Goal: Information Seeking & Learning: Learn about a topic

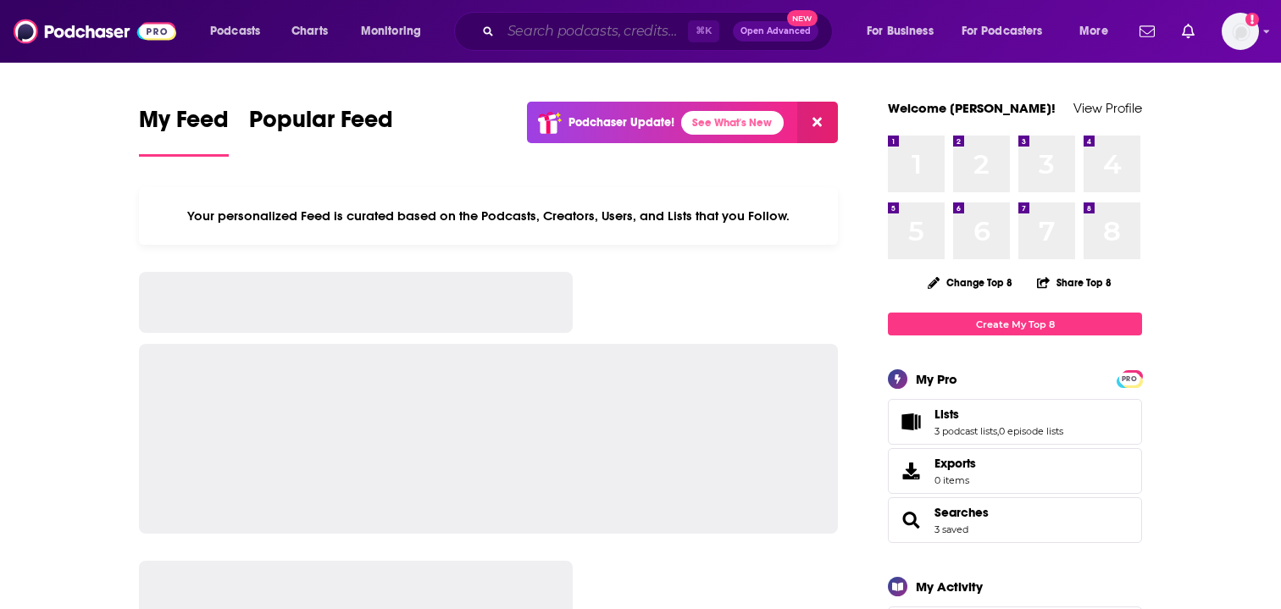
click at [534, 31] on input "Search podcasts, credits, & more..." at bounding box center [594, 31] width 187 height 27
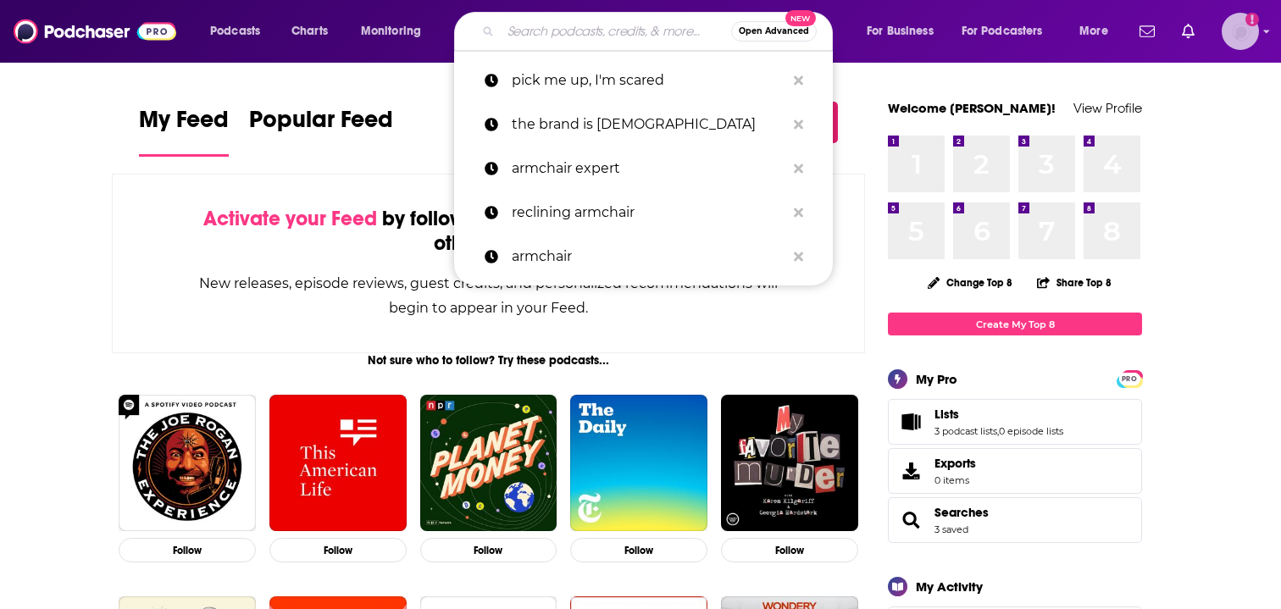
click at [1248, 31] on img "Logged in as adrian.villarreal" at bounding box center [1240, 31] width 37 height 37
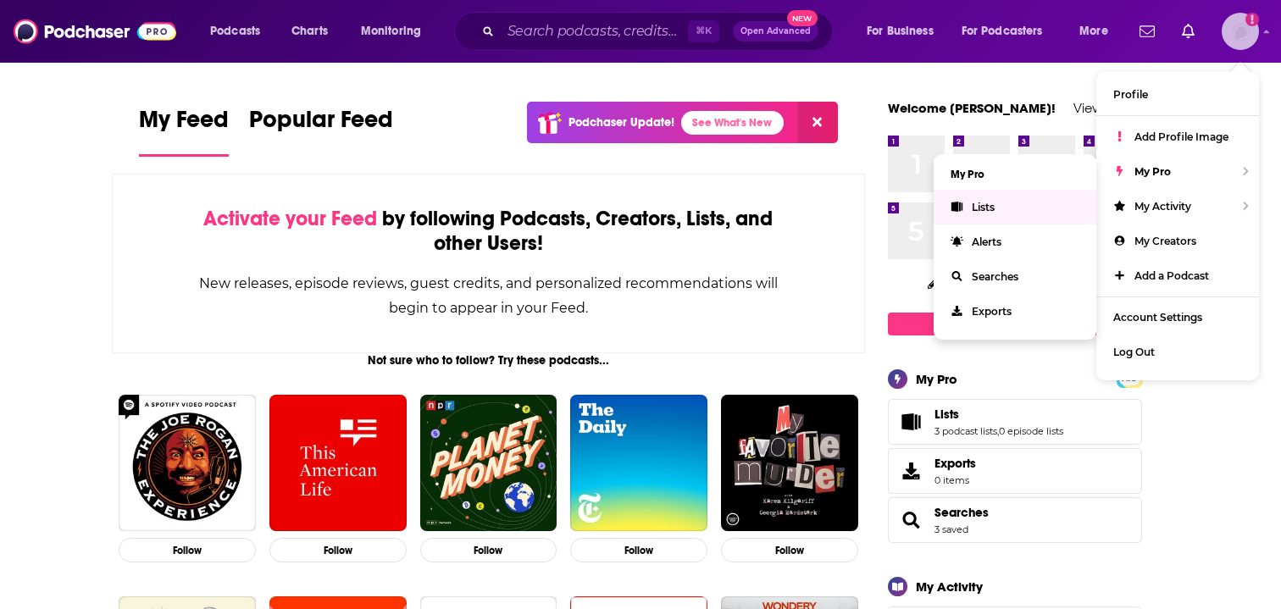
click at [1012, 204] on link "Lists" at bounding box center [1015, 207] width 163 height 35
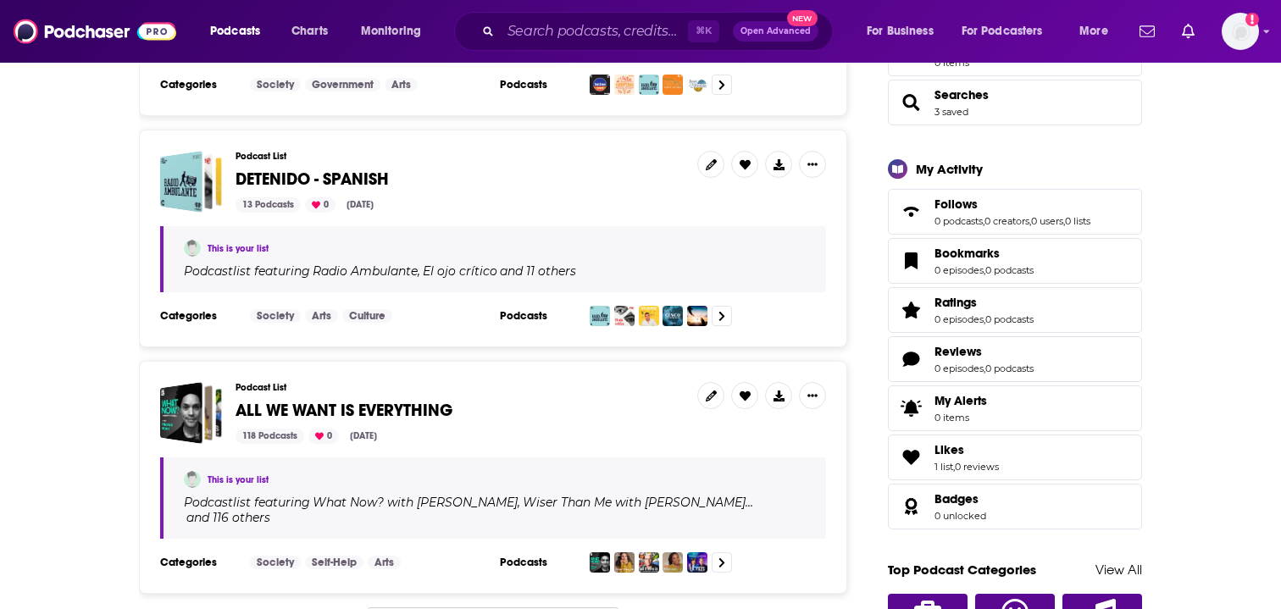
scroll to position [430, 0]
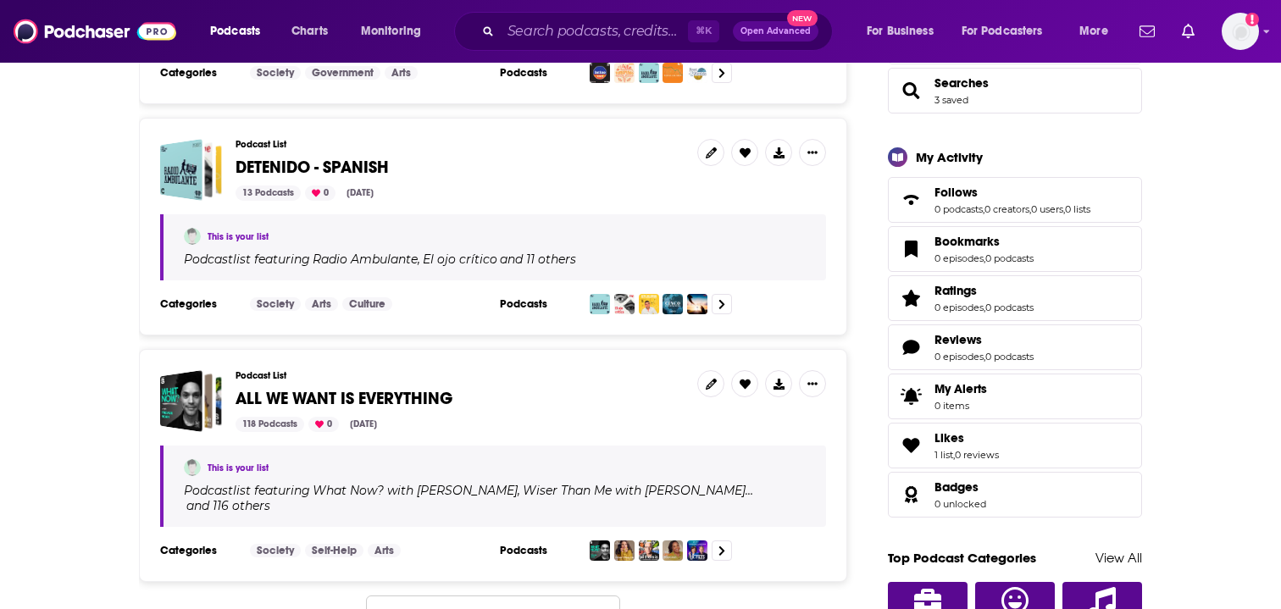
click at [399, 393] on span "ALL WE WANT IS EVERYTHING" at bounding box center [344, 398] width 217 height 21
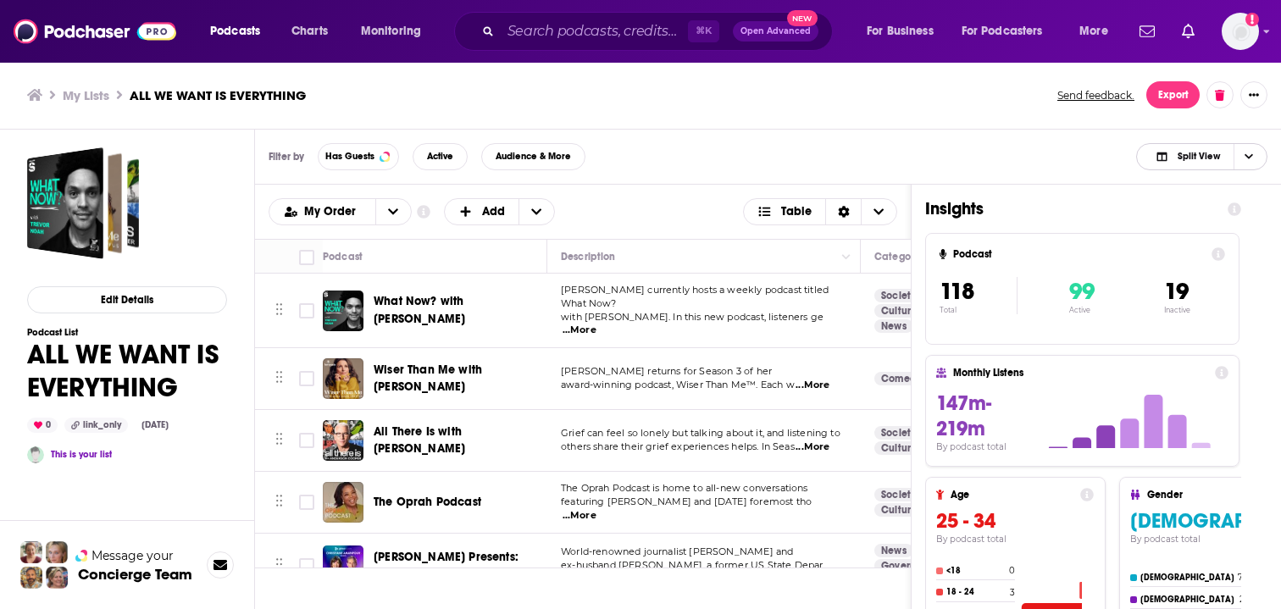
click at [1249, 161] on icon "Choose View" at bounding box center [1249, 156] width 8 height 9
click at [1207, 204] on div "Podcast Only" at bounding box center [1201, 213] width 131 height 29
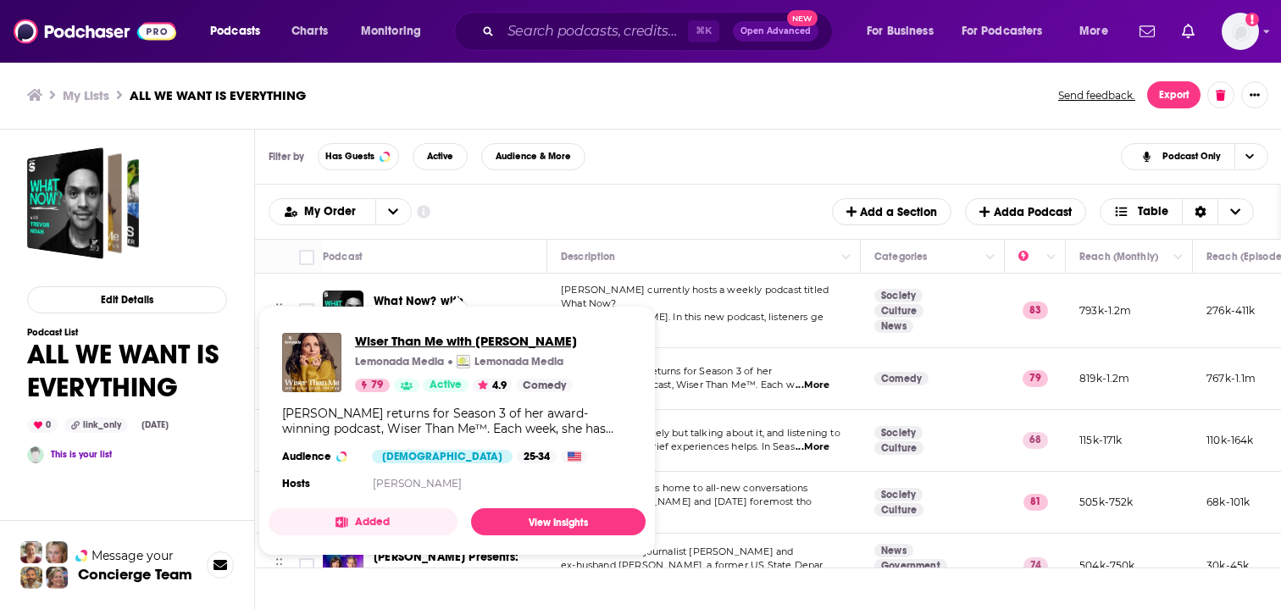
click at [440, 345] on span "Wiser Than Me with [PERSON_NAME]" at bounding box center [466, 341] width 222 height 16
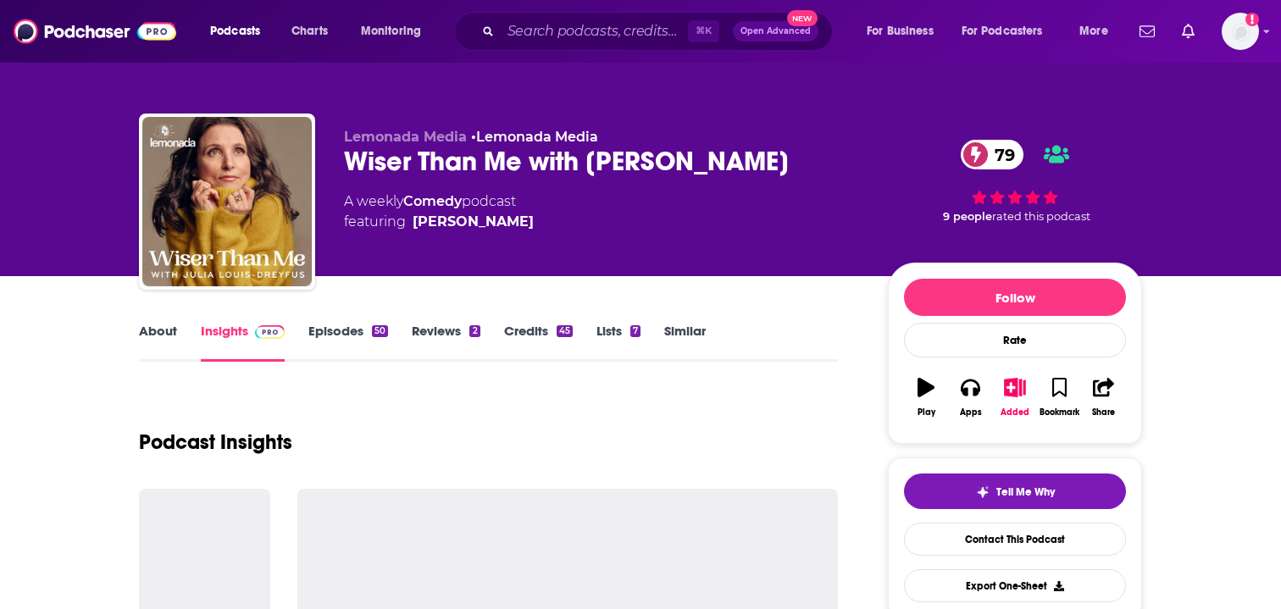
scroll to position [79, 0]
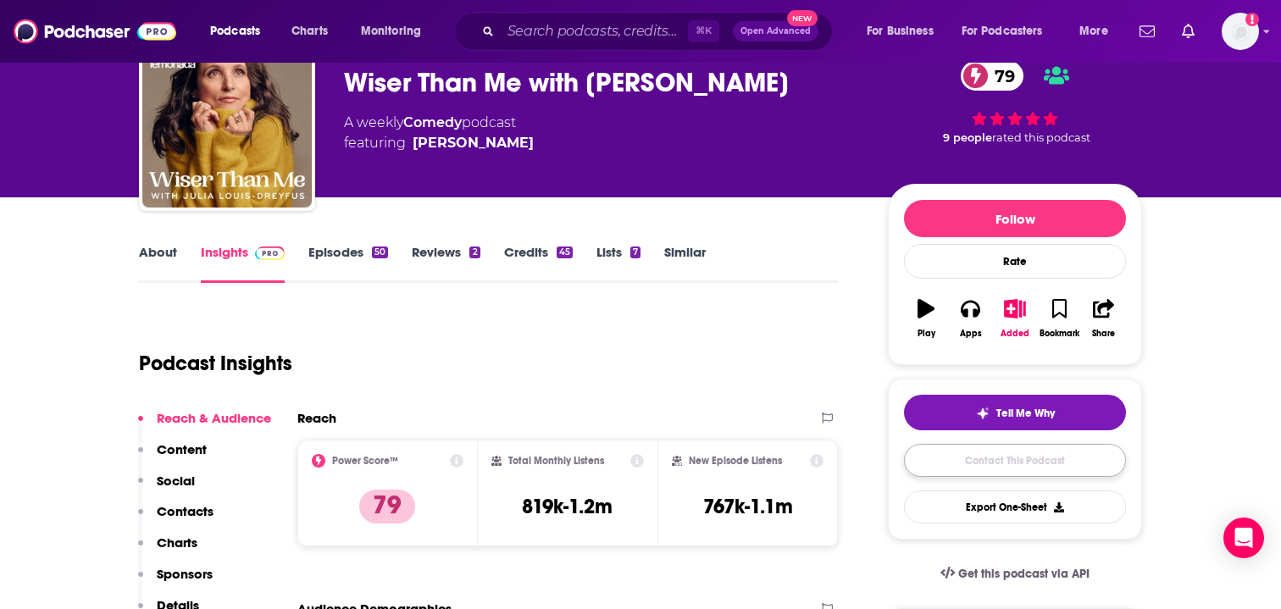
click at [1023, 470] on link "Contact This Podcast" at bounding box center [1015, 460] width 222 height 33
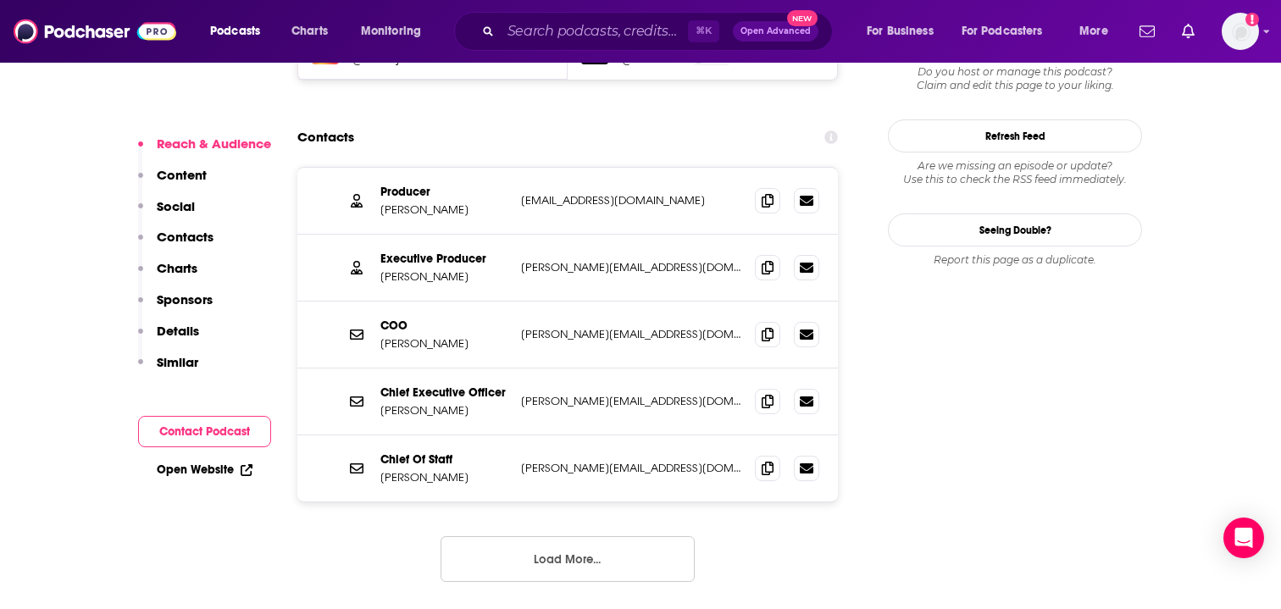
scroll to position [1656, 0]
click at [551, 535] on button "Load More..." at bounding box center [568, 558] width 254 height 46
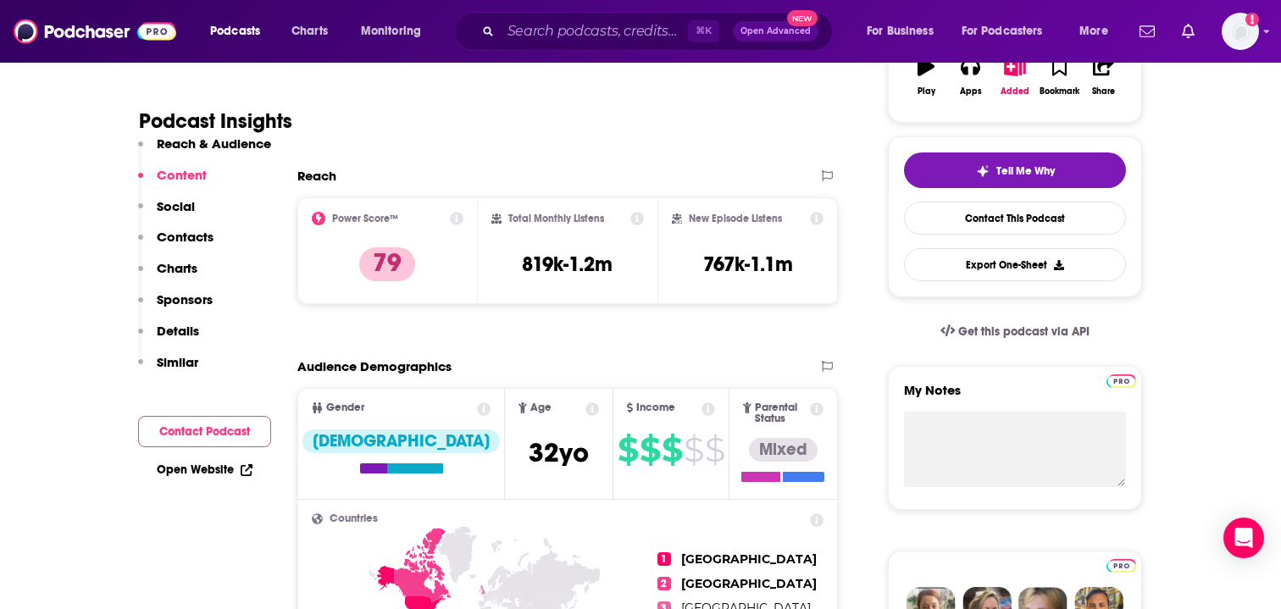
scroll to position [124, 0]
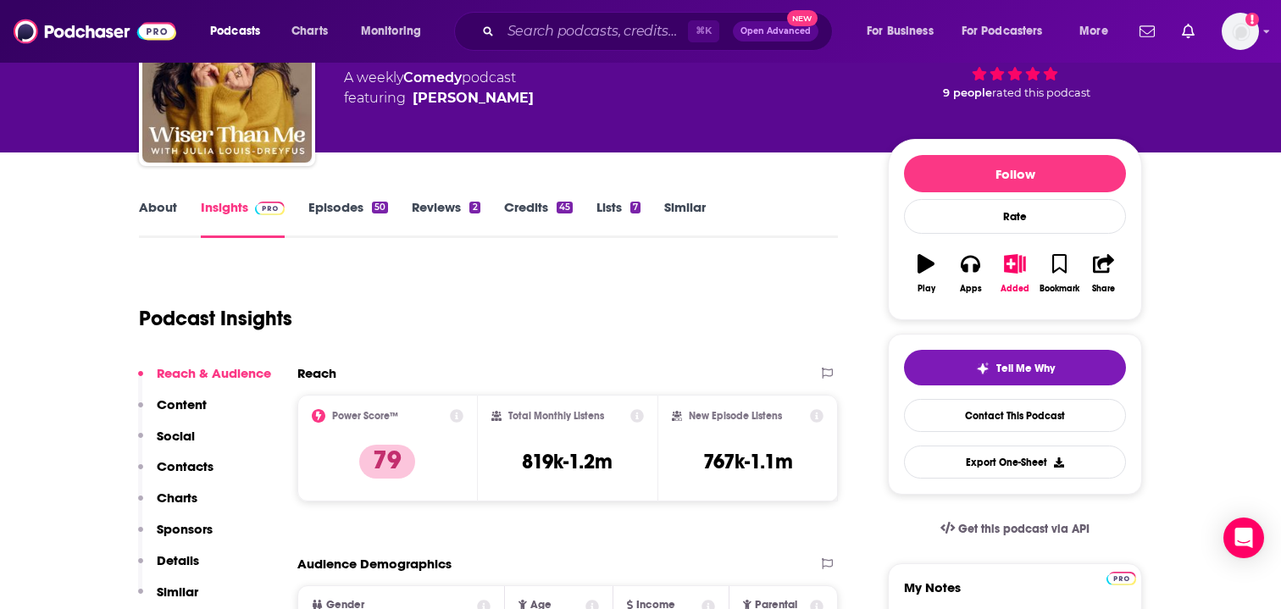
click at [323, 200] on link "Episodes 50" at bounding box center [348, 218] width 80 height 39
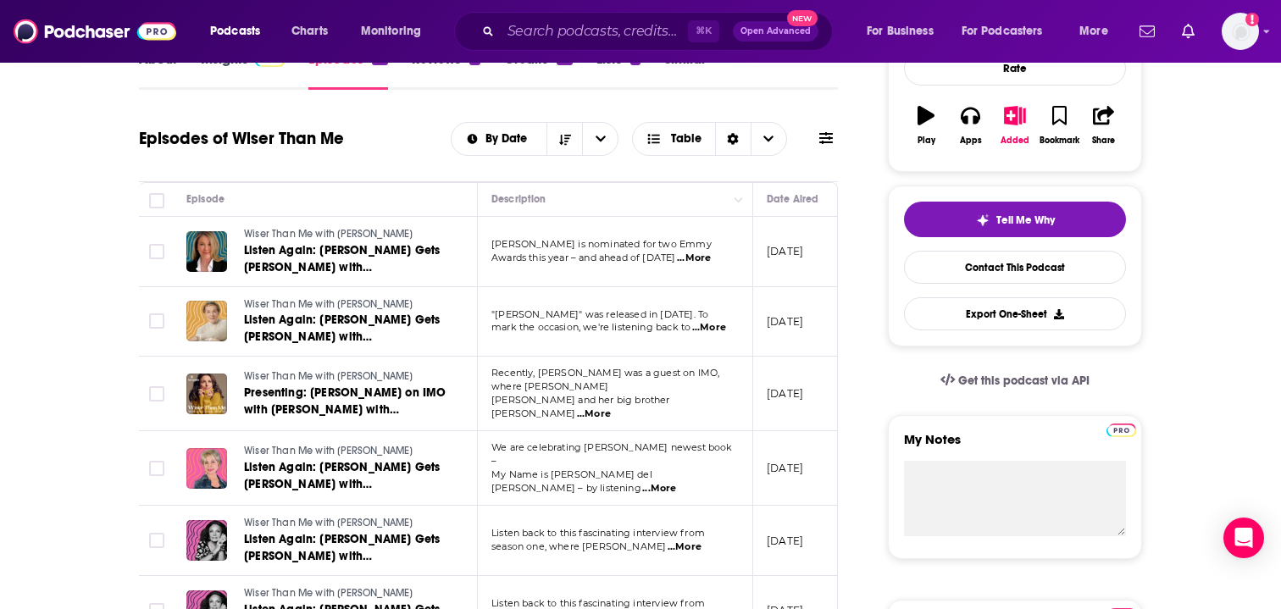
scroll to position [286, 0]
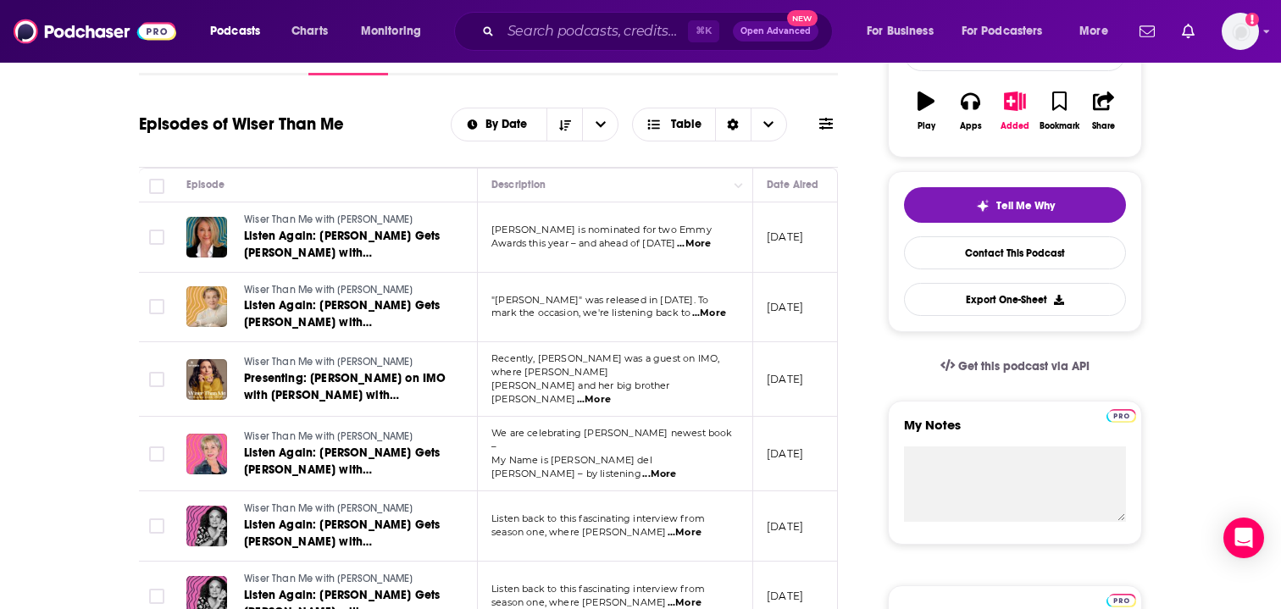
click at [611, 393] on span "...More" at bounding box center [594, 400] width 34 height 14
click at [889, 372] on div "Get this podcast via API" at bounding box center [1015, 367] width 254 height 42
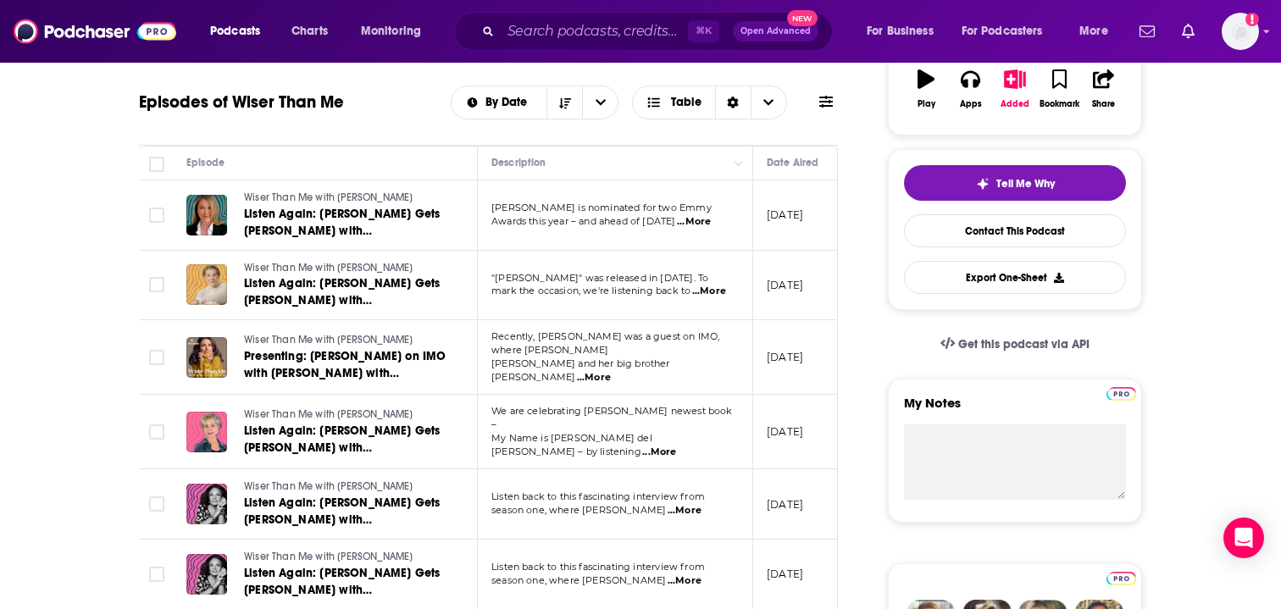
scroll to position [151, 0]
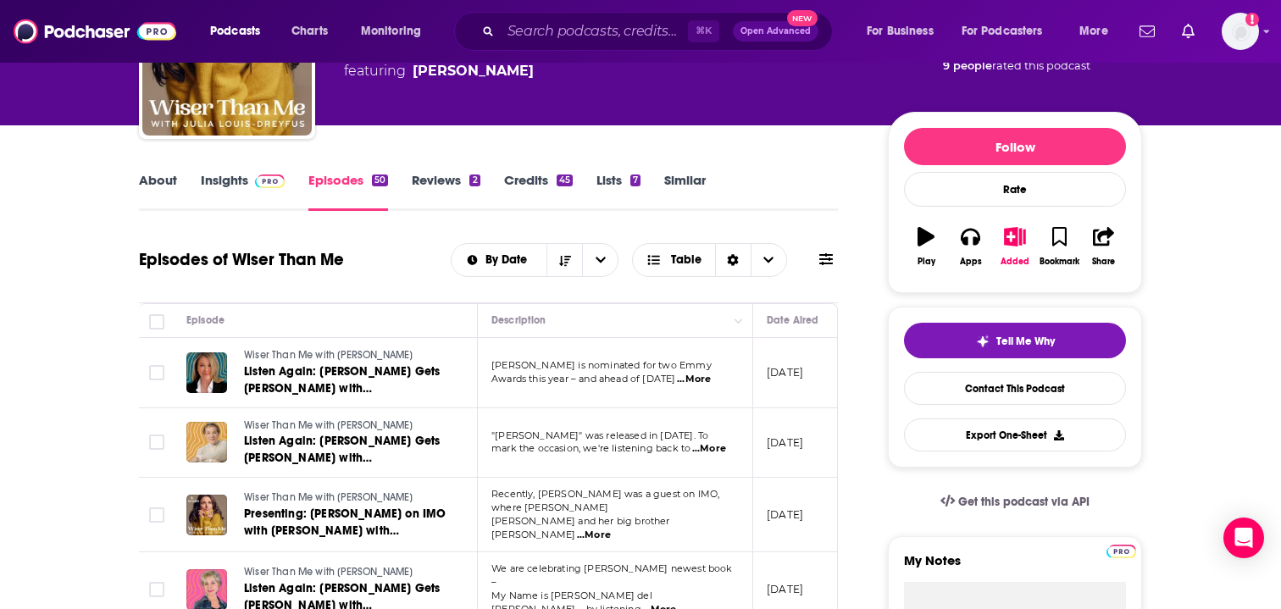
click at [219, 194] on link "Insights" at bounding box center [243, 191] width 84 height 39
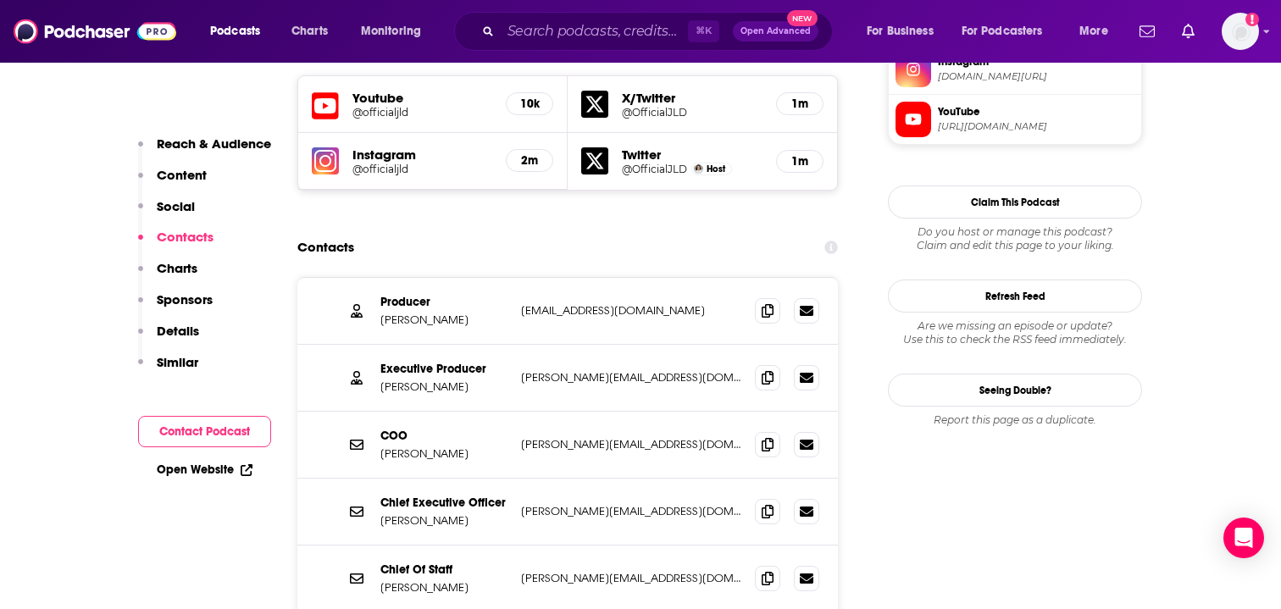
scroll to position [1543, 0]
click at [766, 298] on span at bounding box center [767, 310] width 25 height 25
click at [763, 365] on span at bounding box center [767, 377] width 25 height 25
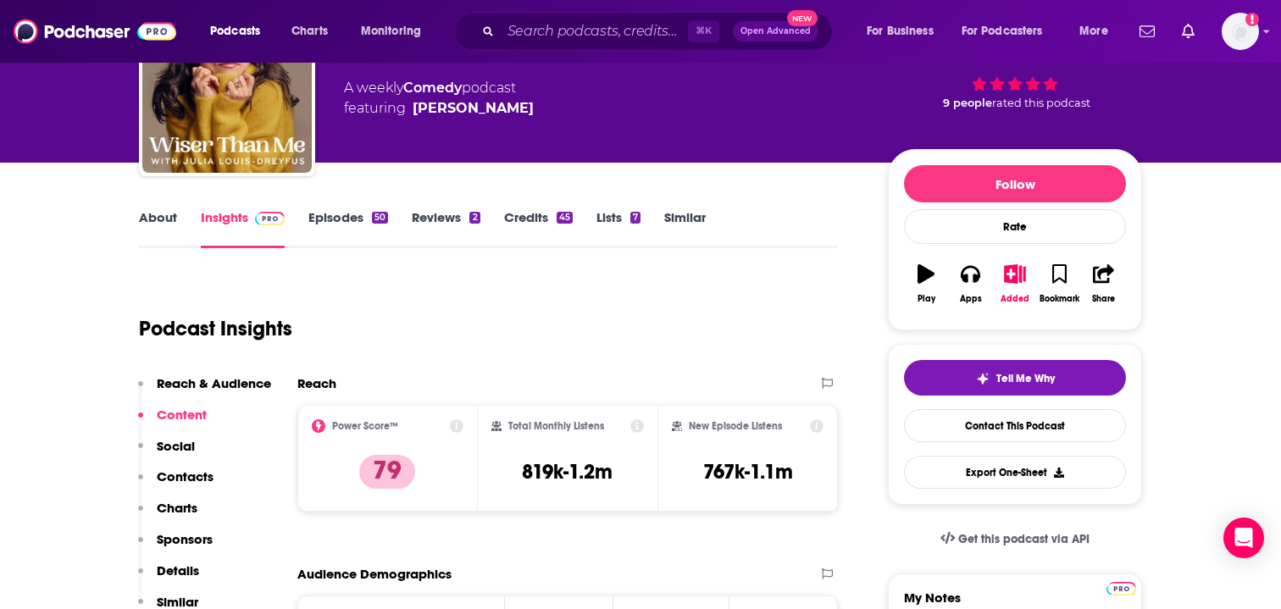
scroll to position [0, 0]
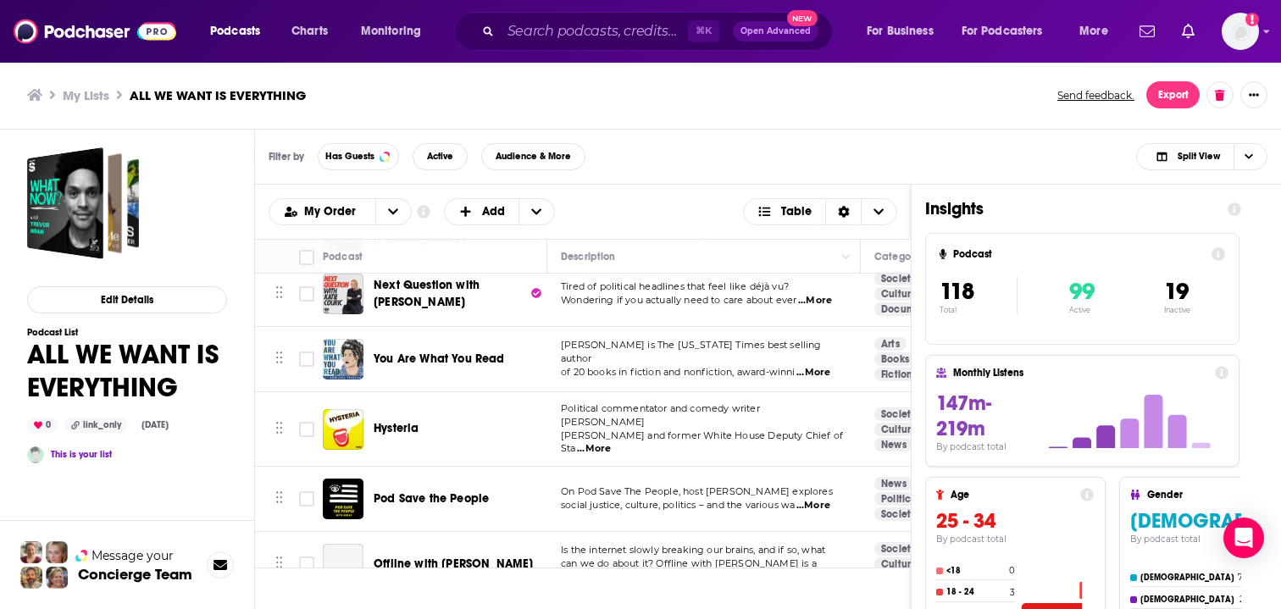
scroll to position [846, 0]
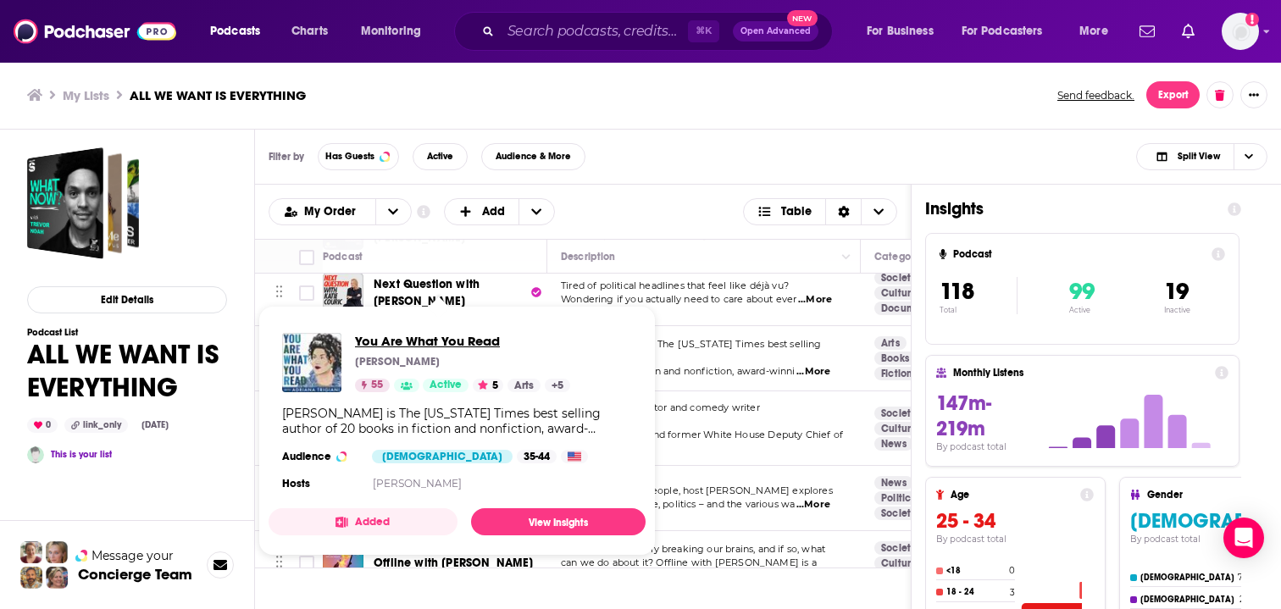
click at [452, 340] on span "You Are What You Read" at bounding box center [462, 341] width 215 height 16
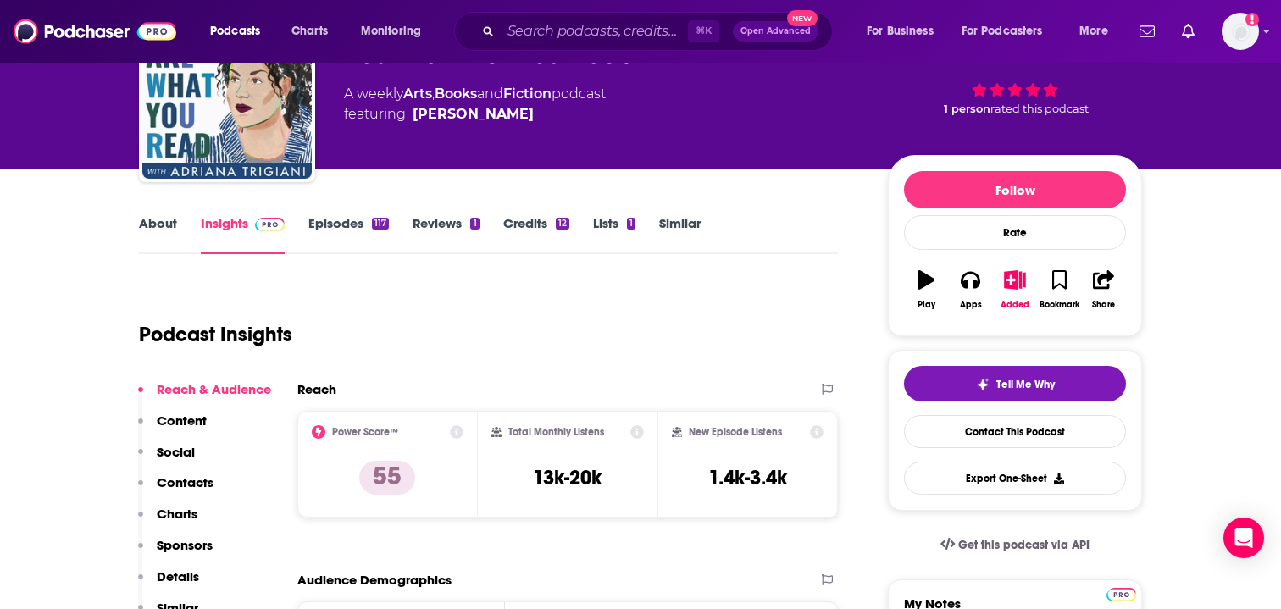
scroll to position [75, 0]
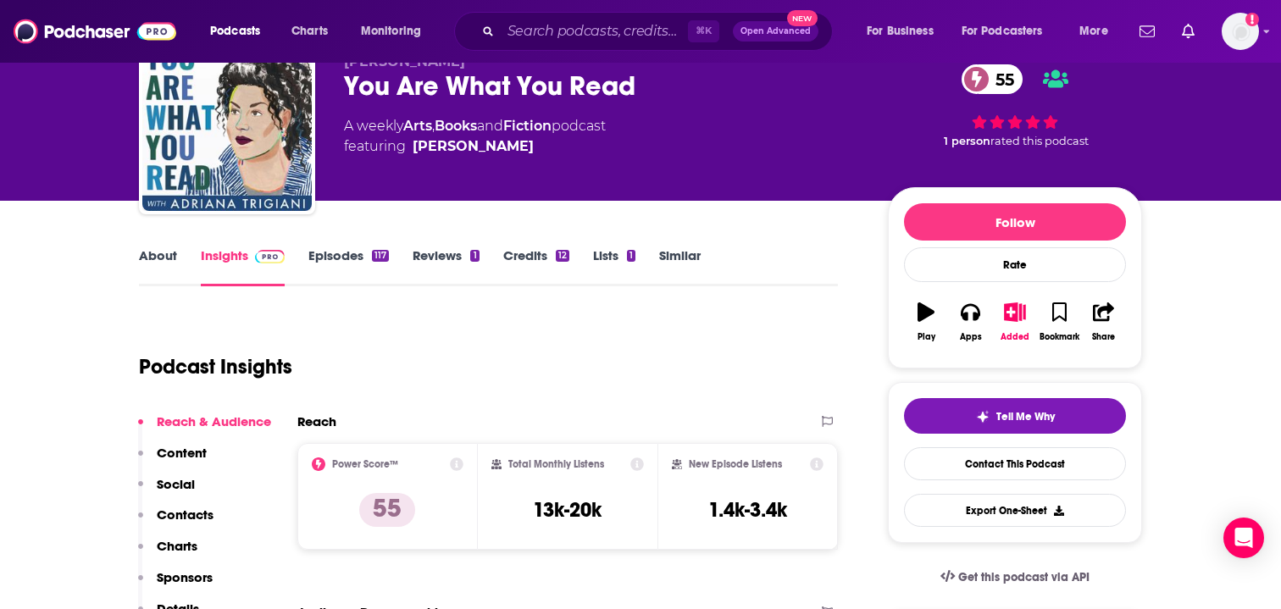
click at [360, 247] on link "Episodes 117" at bounding box center [348, 266] width 80 height 39
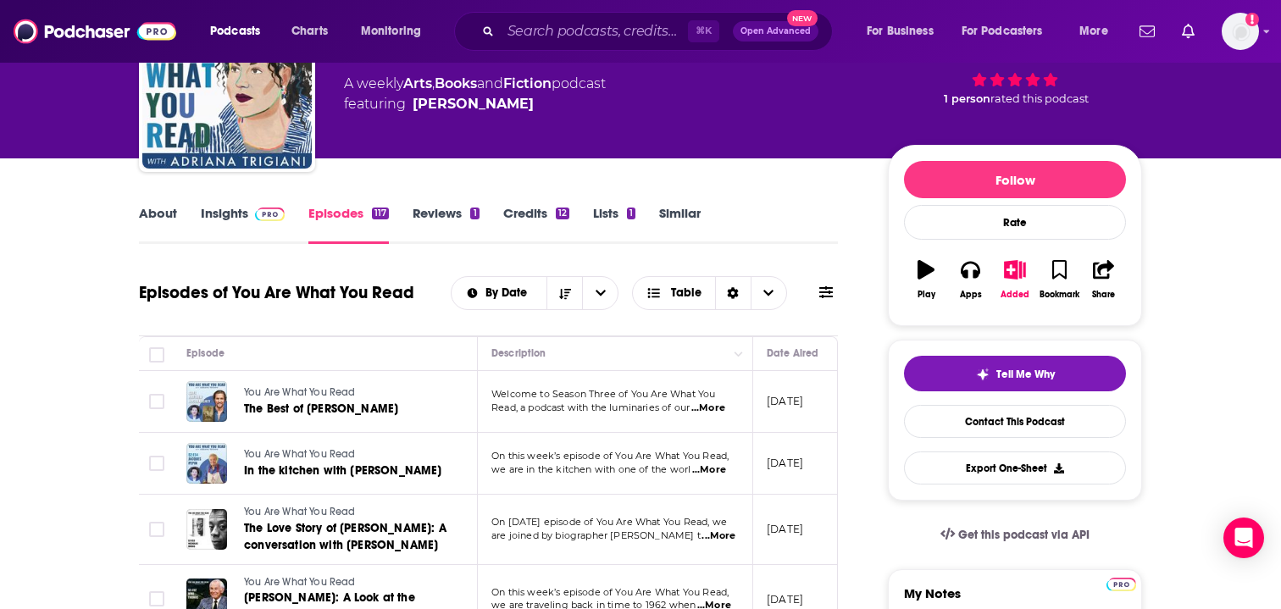
scroll to position [149, 0]
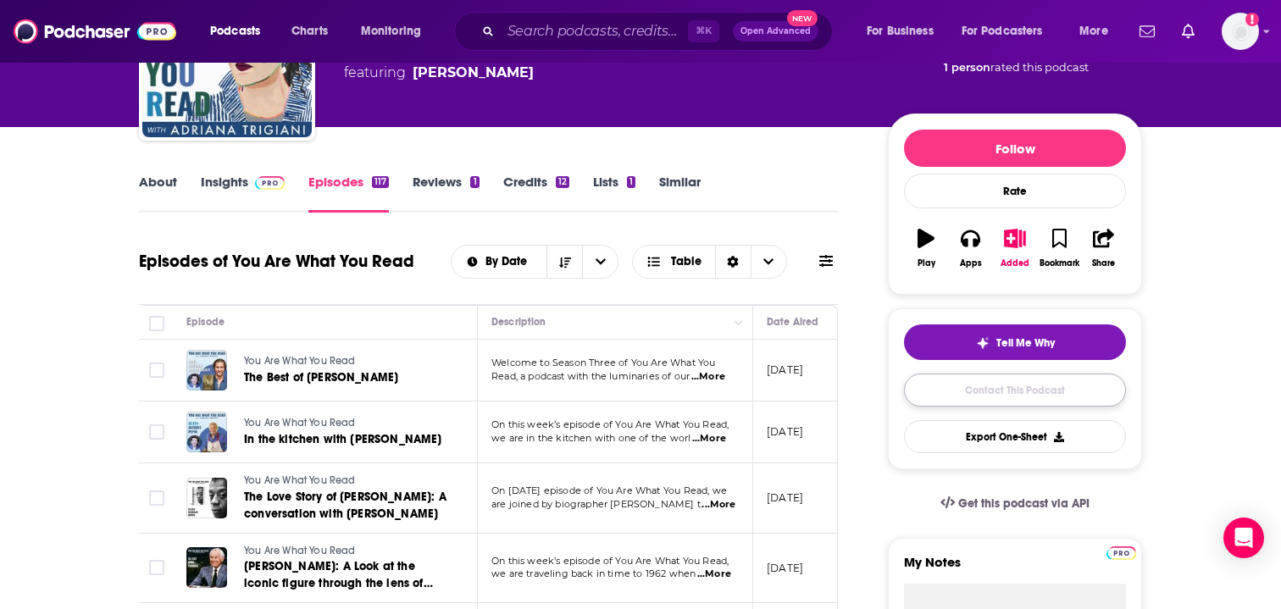
click at [1005, 402] on link "Contact This Podcast" at bounding box center [1015, 390] width 222 height 33
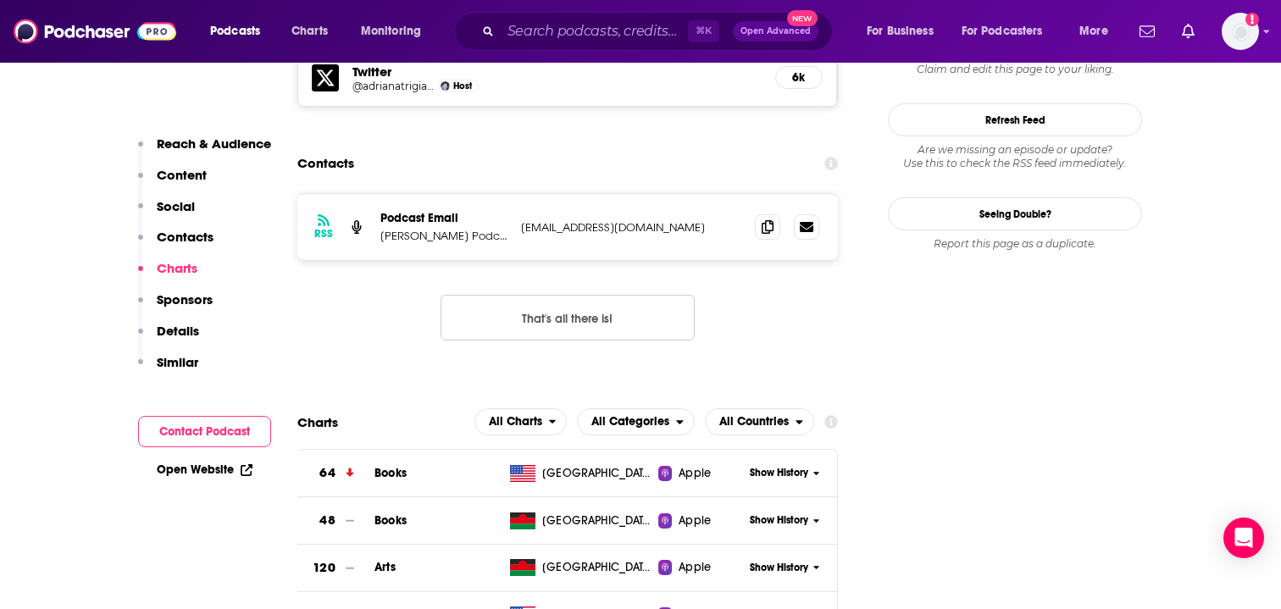
scroll to position [1552, 0]
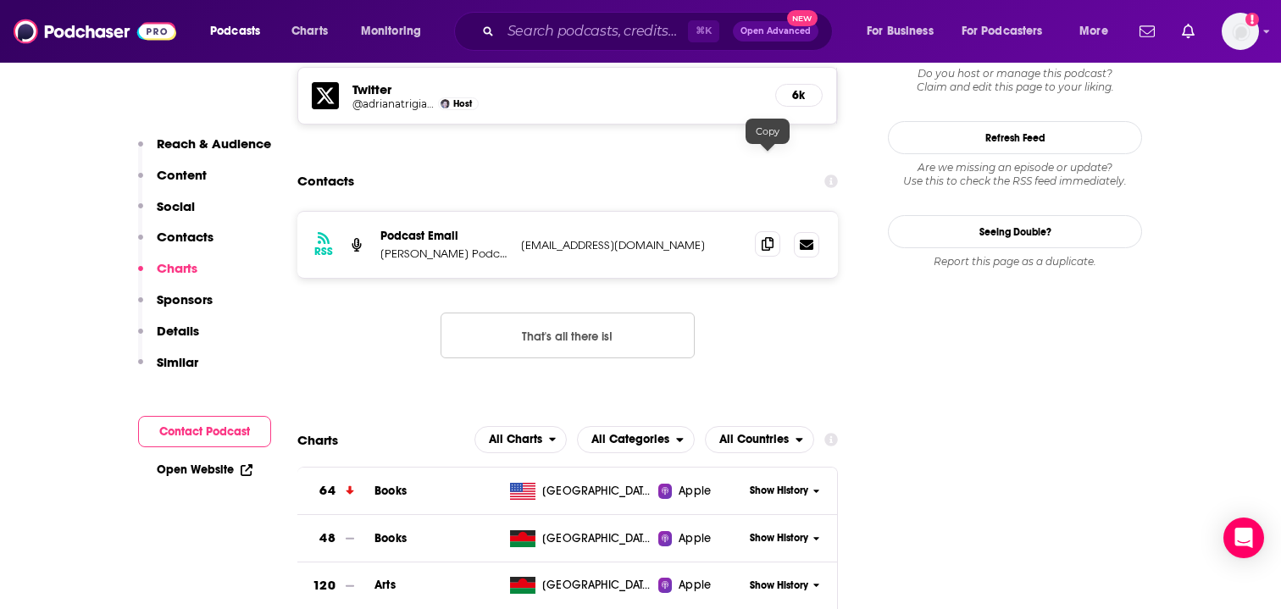
click at [768, 237] on icon at bounding box center [768, 244] width 12 height 14
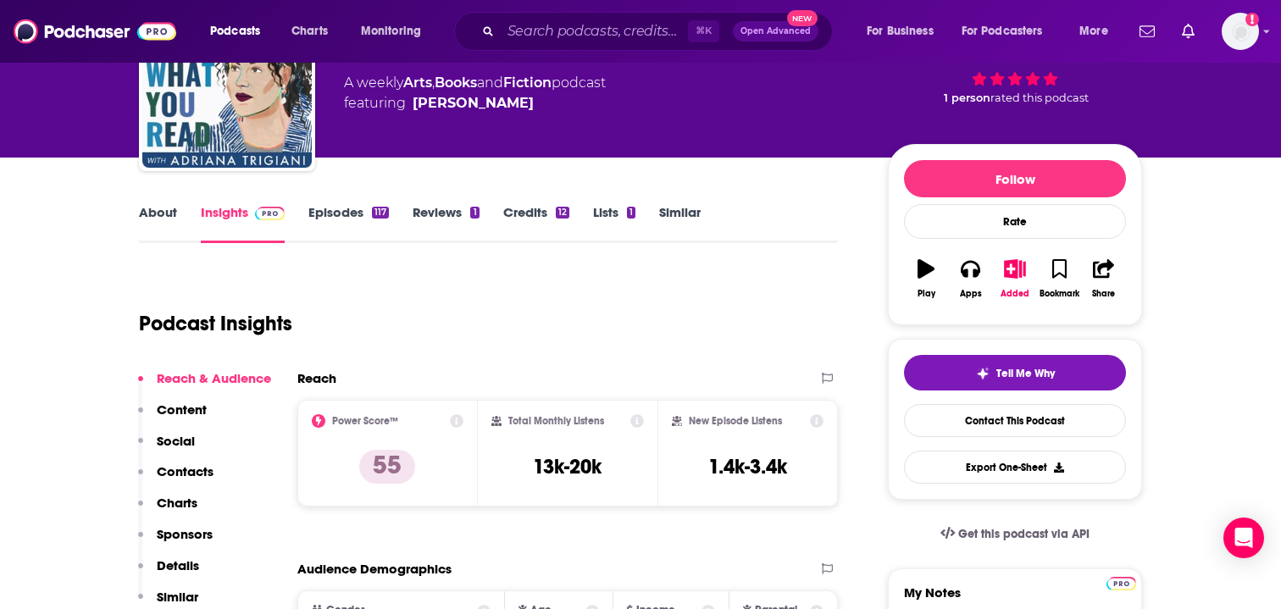
scroll to position [121, 0]
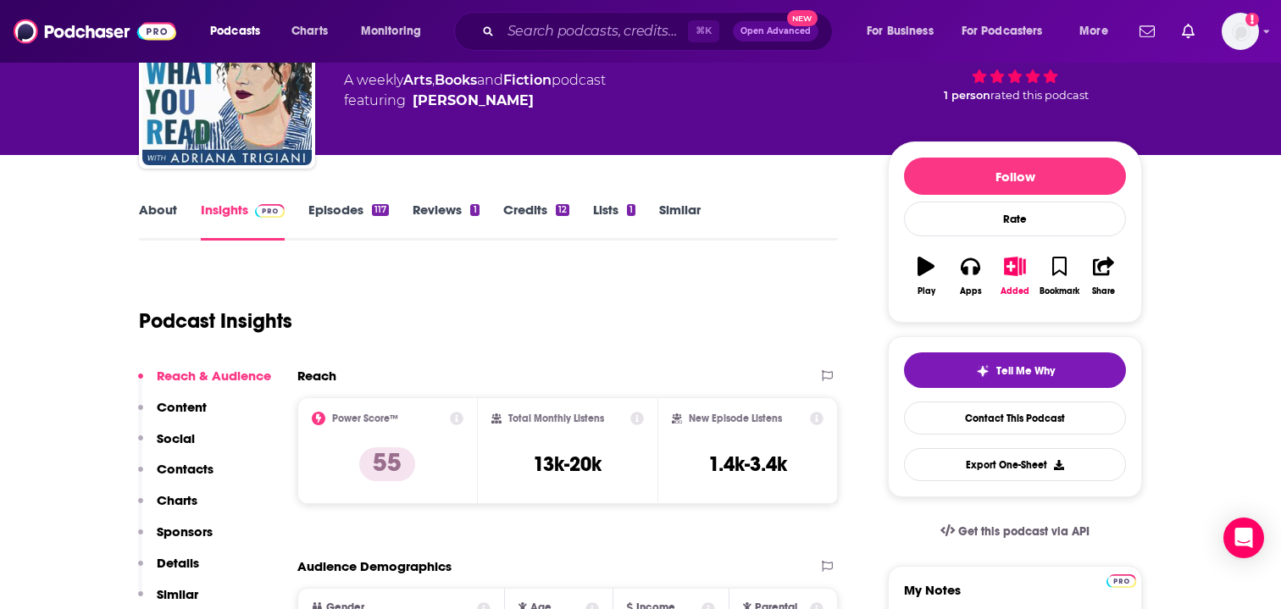
click at [336, 208] on link "Episodes 117" at bounding box center [348, 221] width 80 height 39
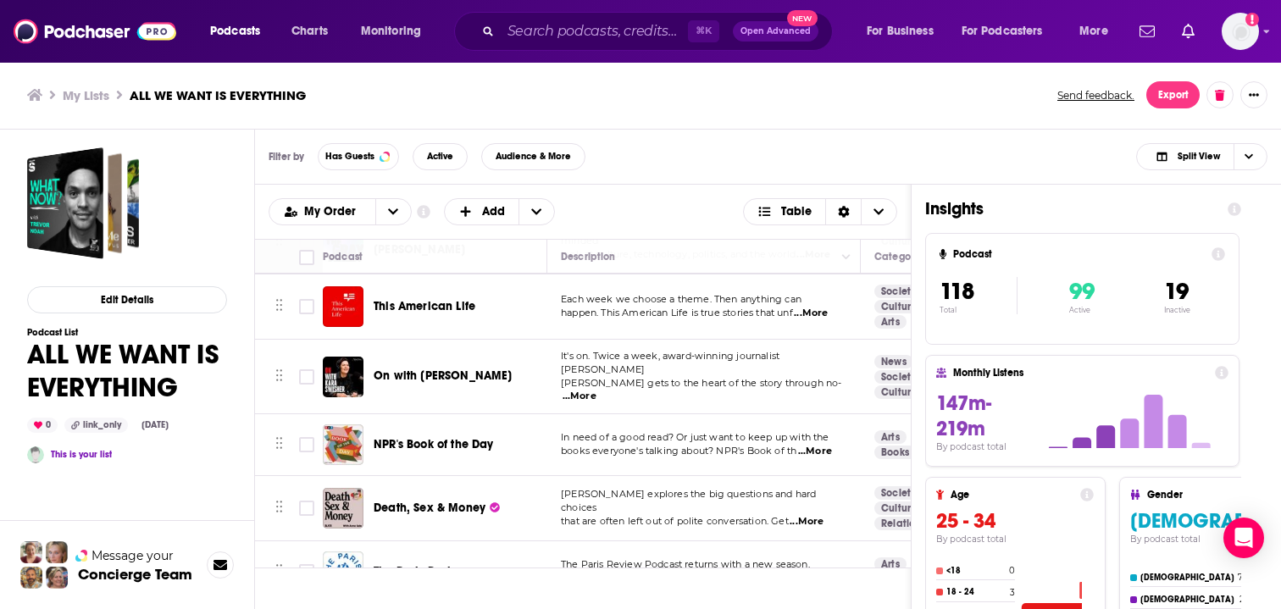
scroll to position [2488, 0]
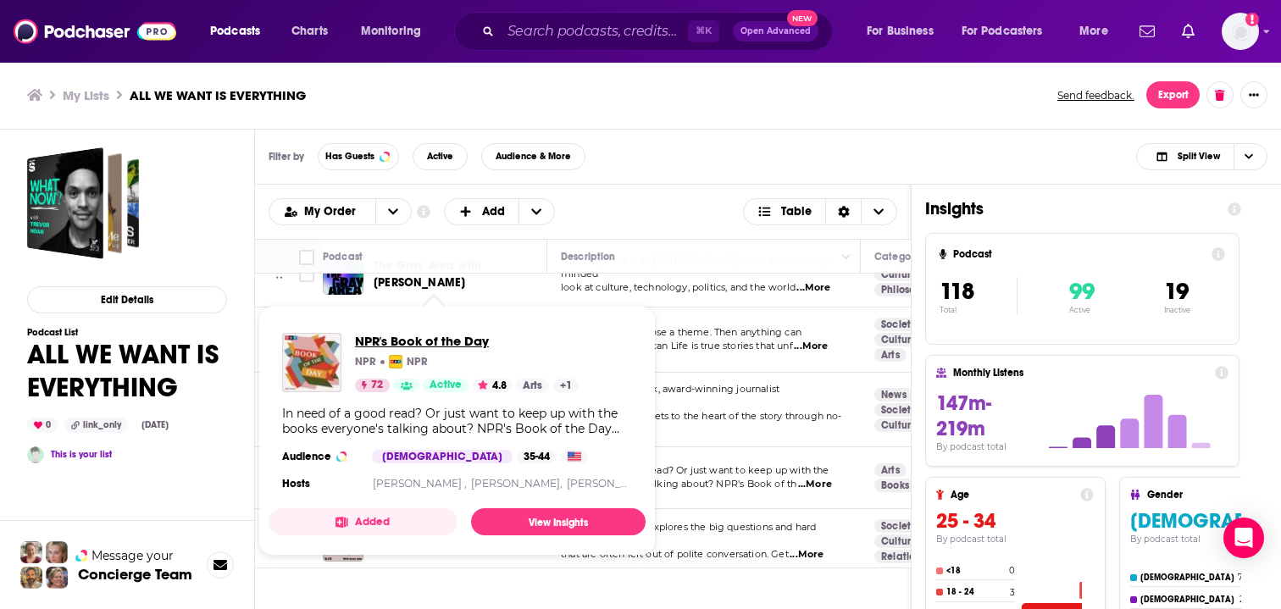
click at [413, 339] on span "NPR's Book of the Day" at bounding box center [467, 341] width 224 height 16
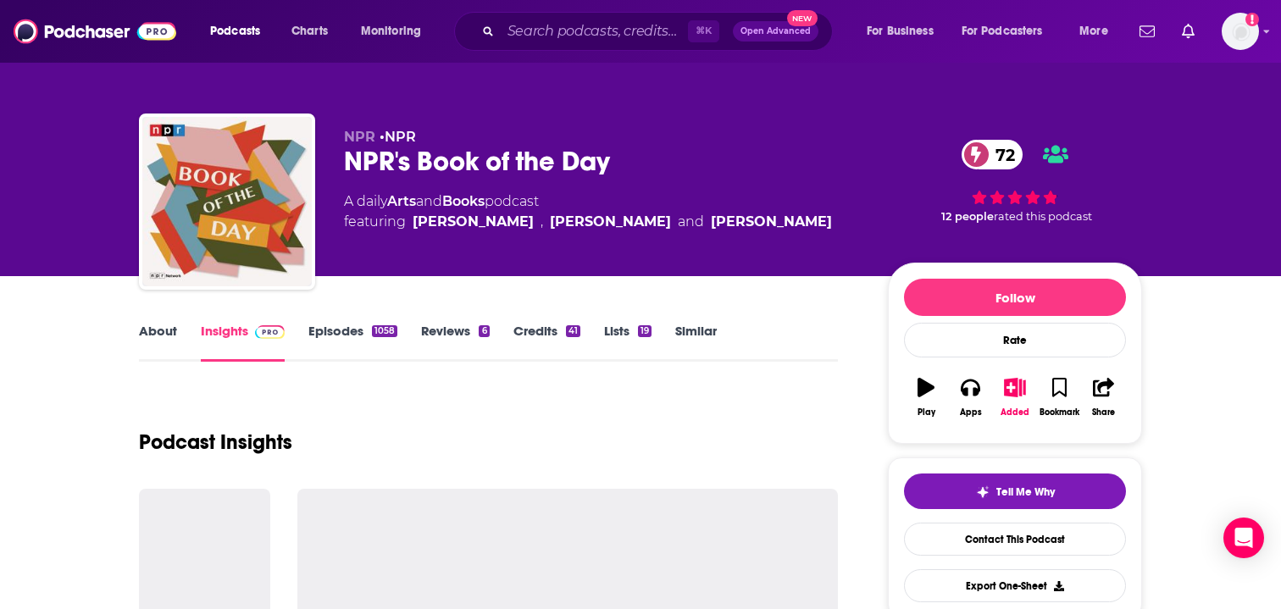
click at [348, 338] on link "Episodes 1058" at bounding box center [352, 342] width 89 height 39
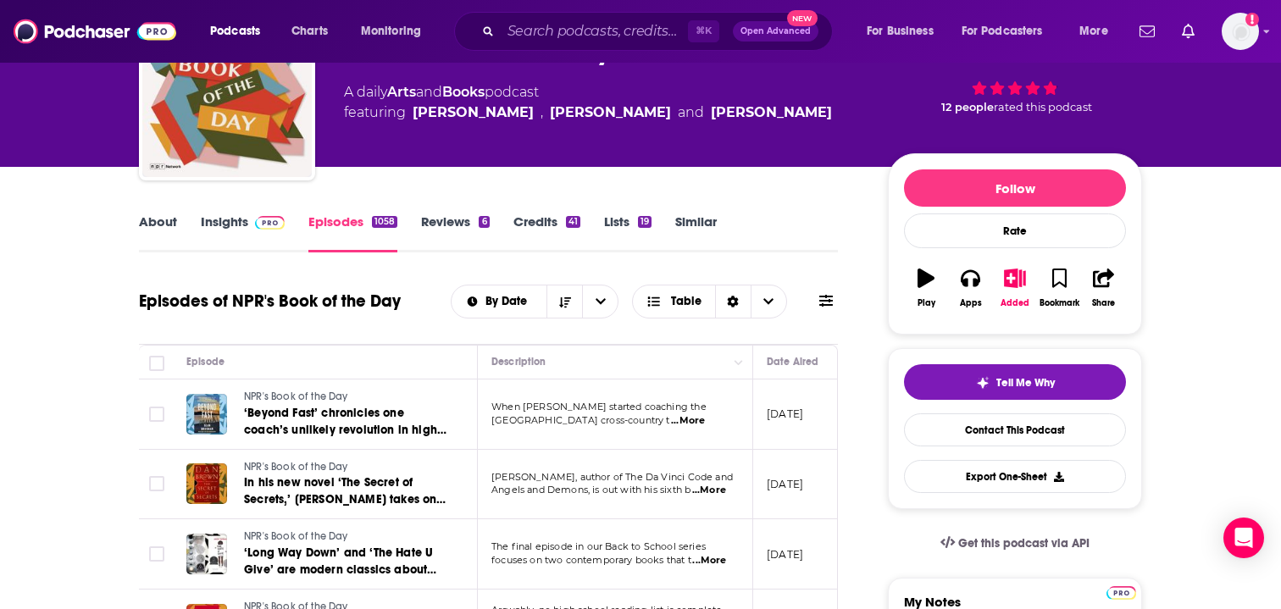
scroll to position [104, 0]
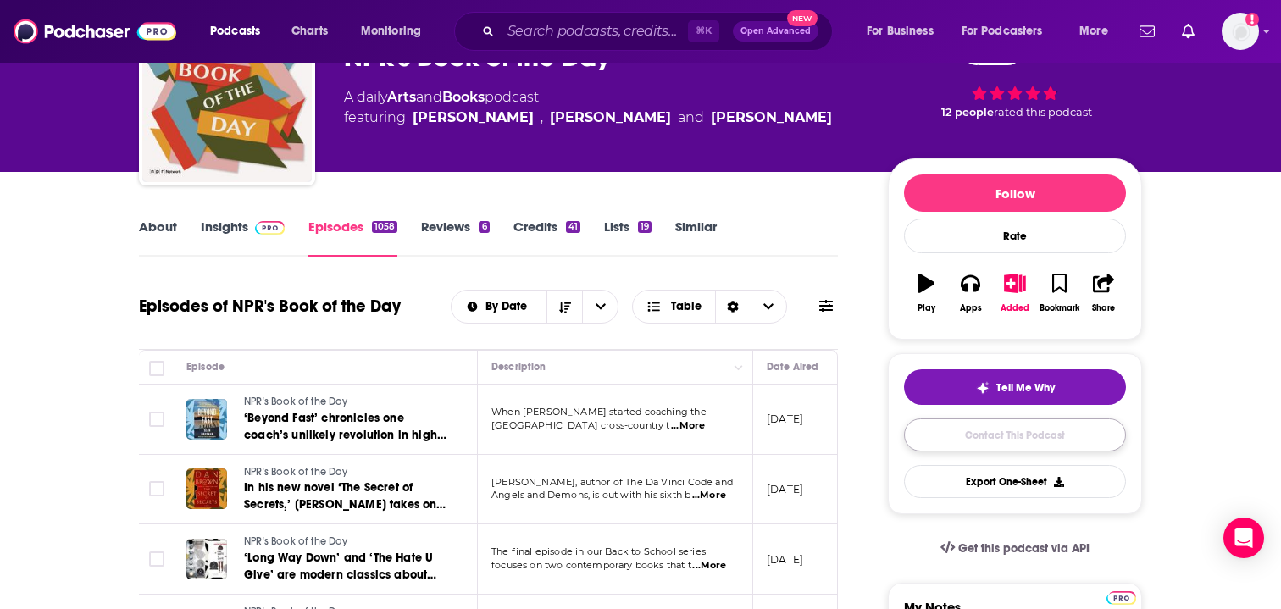
click at [957, 434] on link "Contact This Podcast" at bounding box center [1015, 435] width 222 height 33
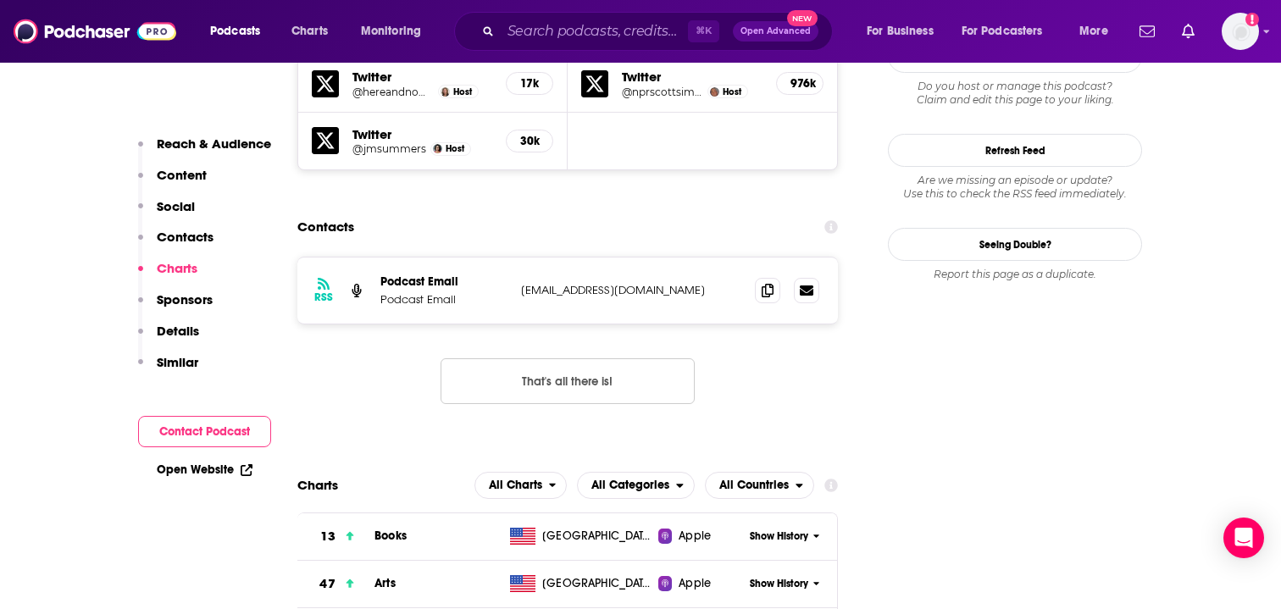
scroll to position [1617, 0]
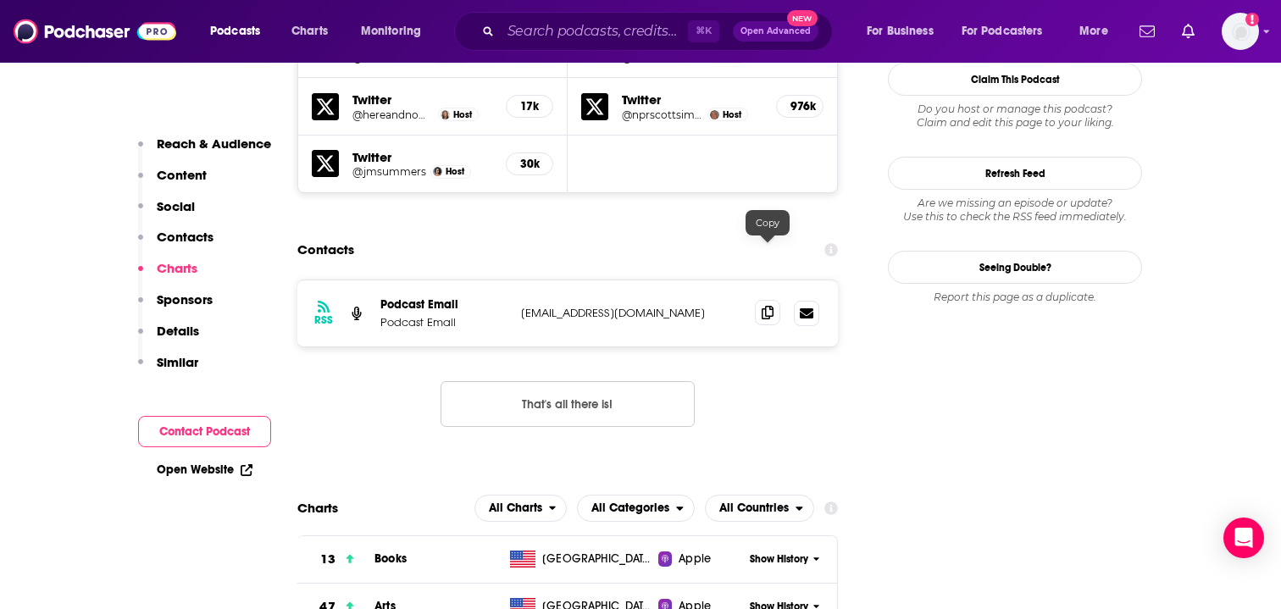
click at [772, 306] on icon at bounding box center [768, 313] width 12 height 14
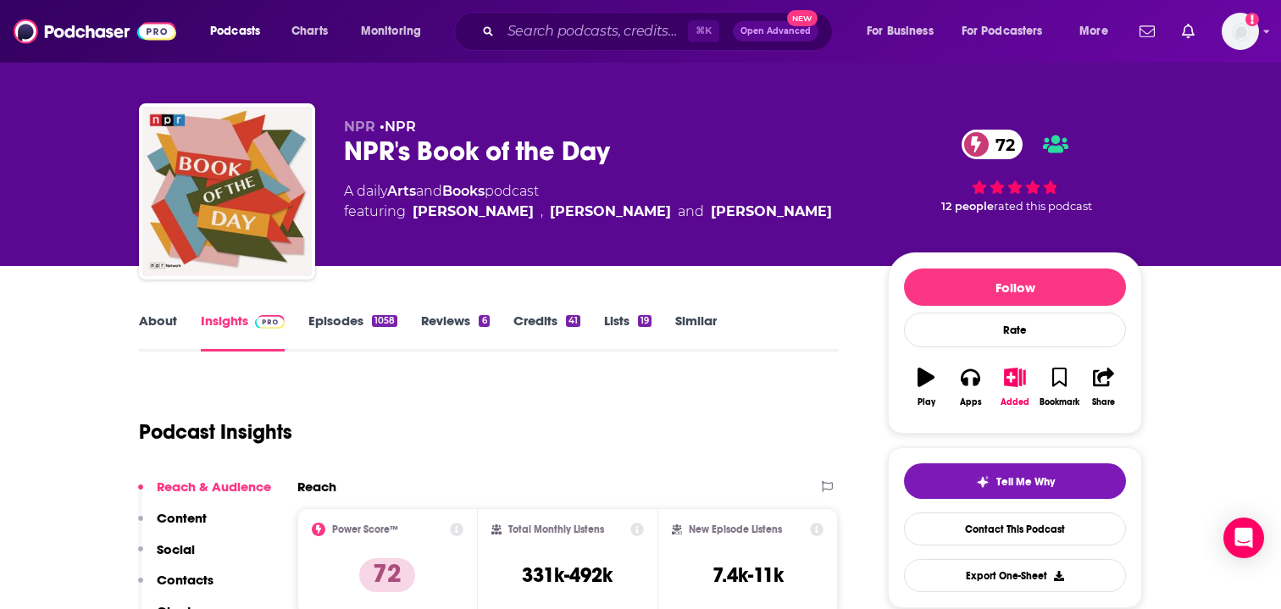
scroll to position [0, 0]
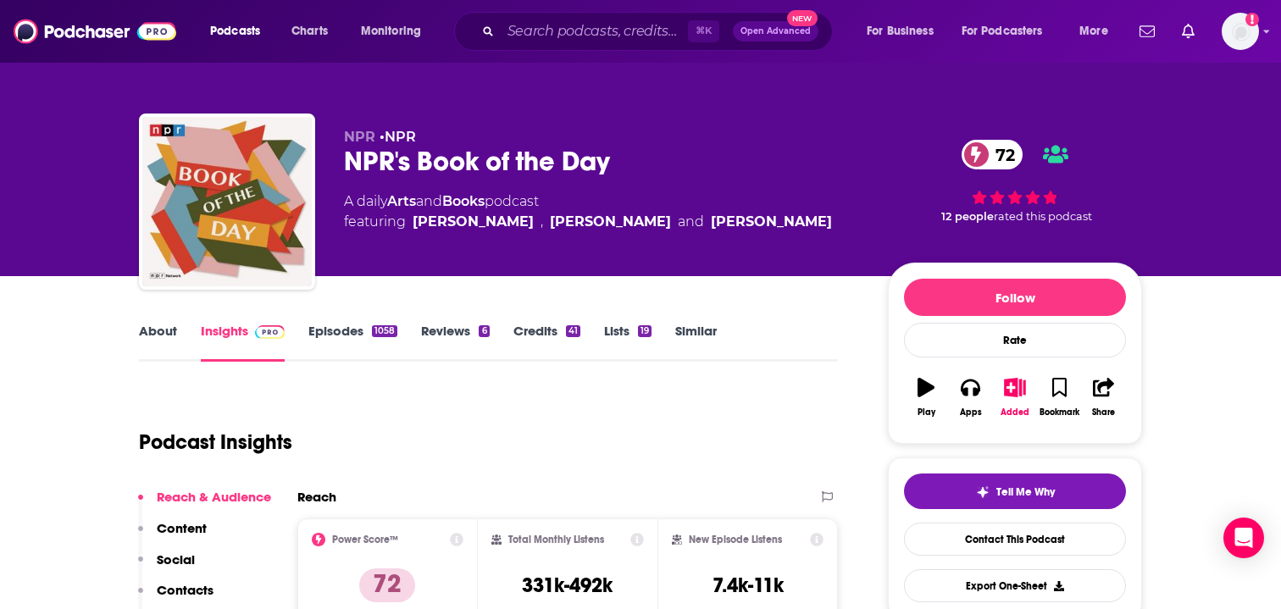
click at [333, 324] on link "Episodes 1058" at bounding box center [352, 342] width 89 height 39
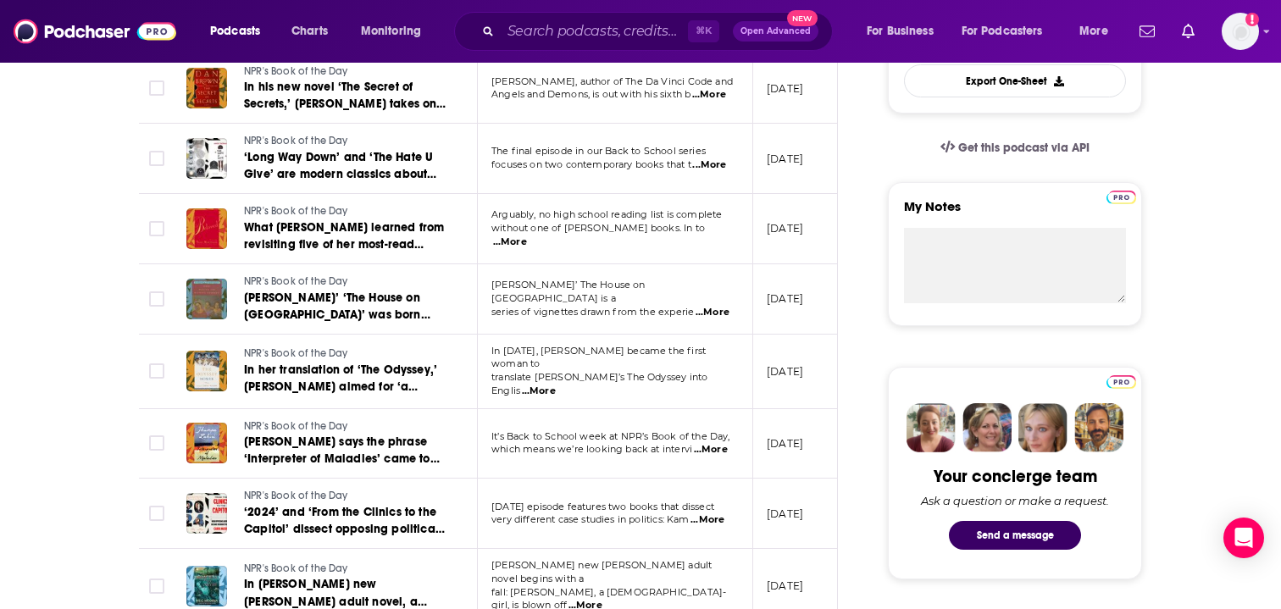
scroll to position [522, 0]
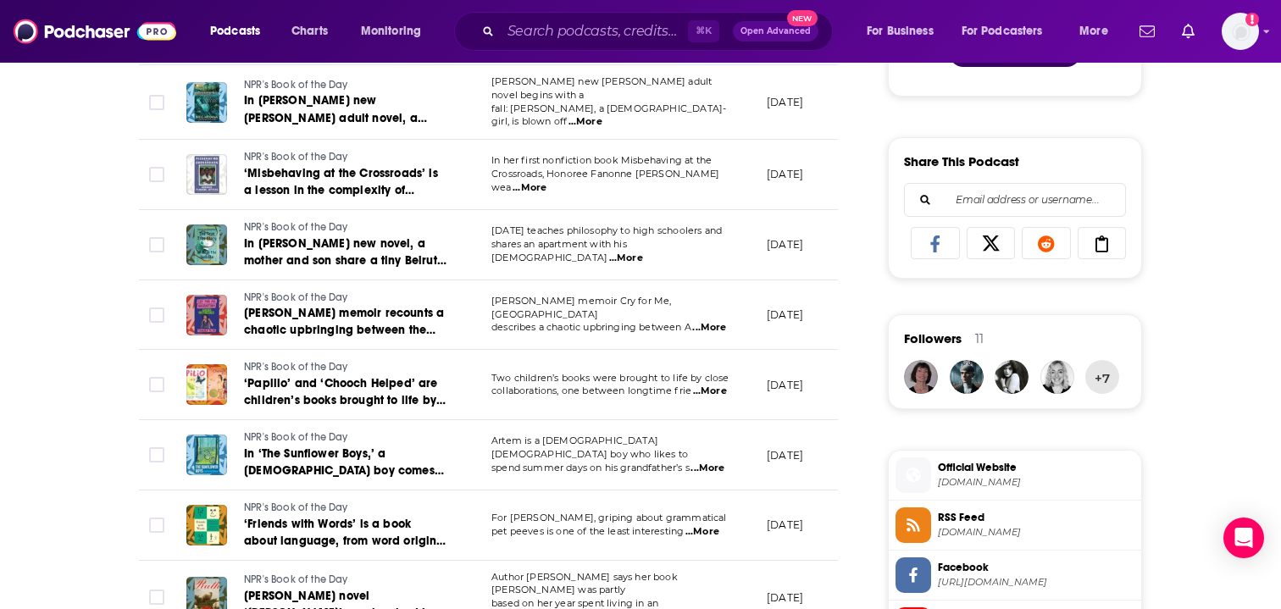
scroll to position [387, 0]
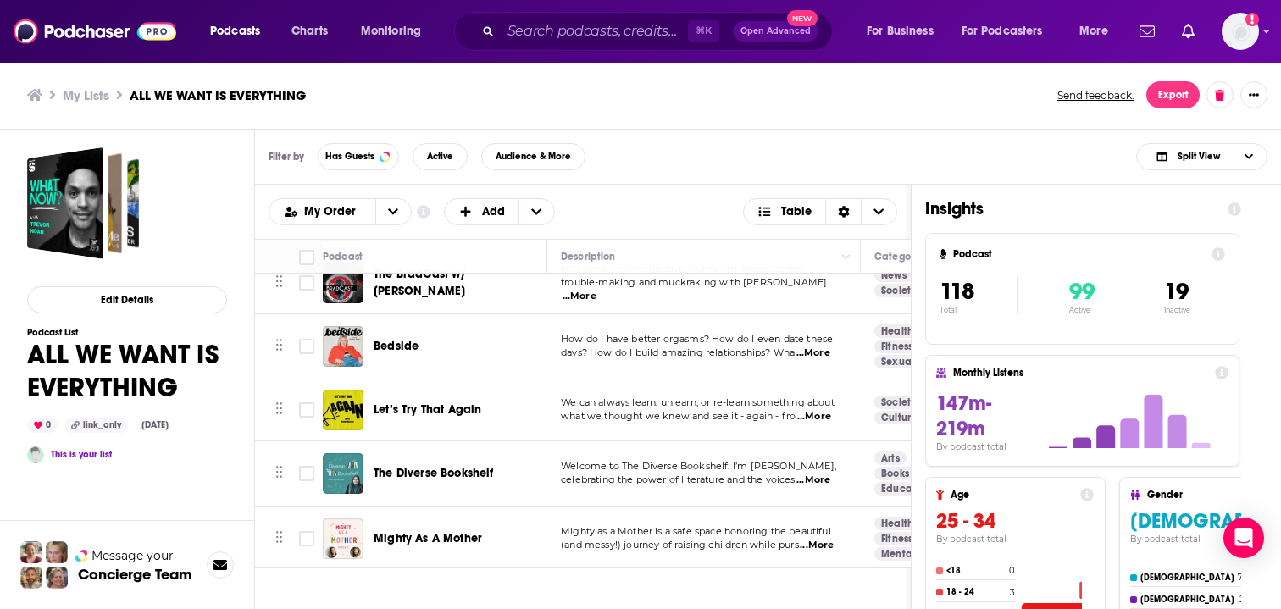
scroll to position [7254, 0]
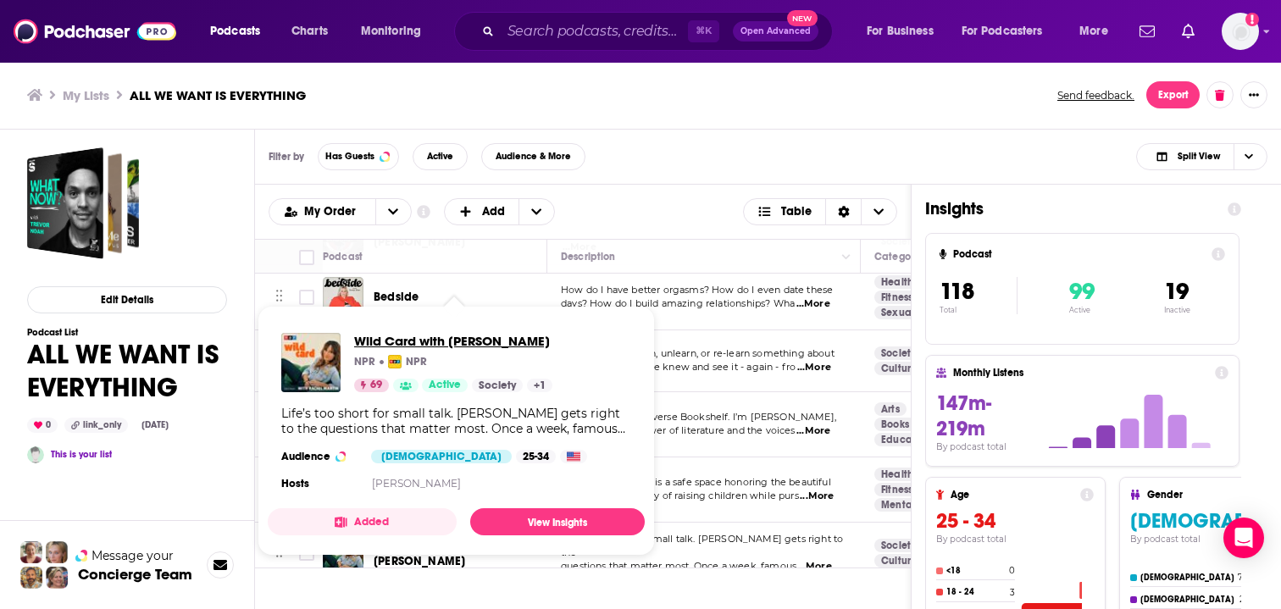
click at [463, 340] on span "Wild Card with [PERSON_NAME]" at bounding box center [453, 341] width 198 height 16
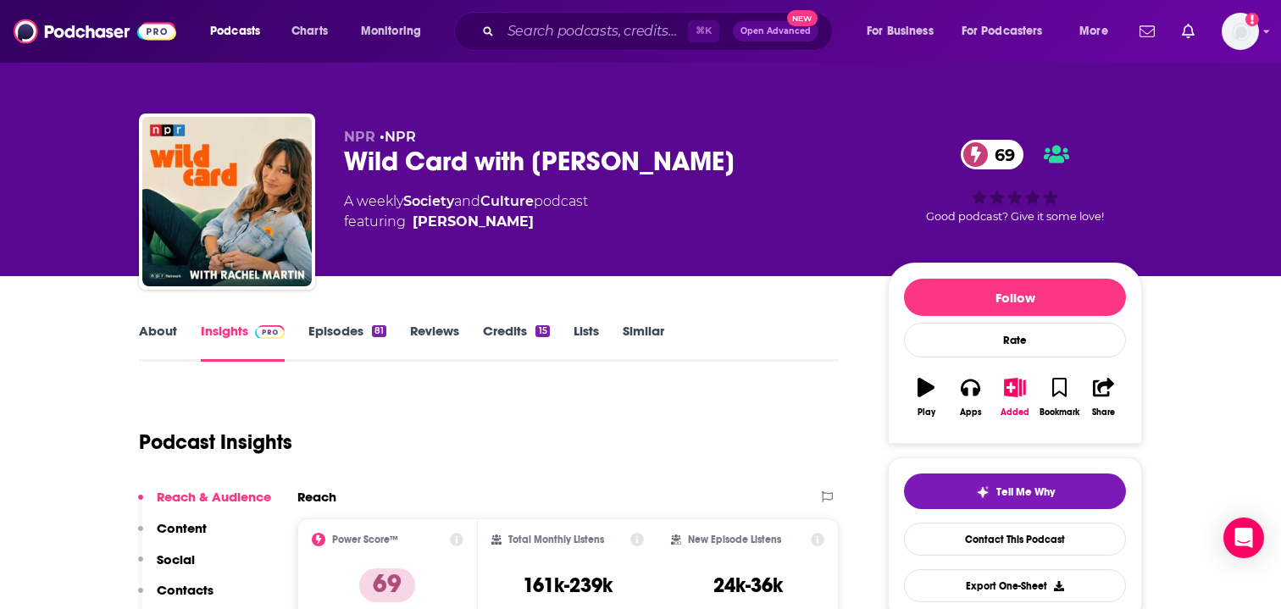
click at [360, 336] on link "Episodes 81" at bounding box center [347, 342] width 78 height 39
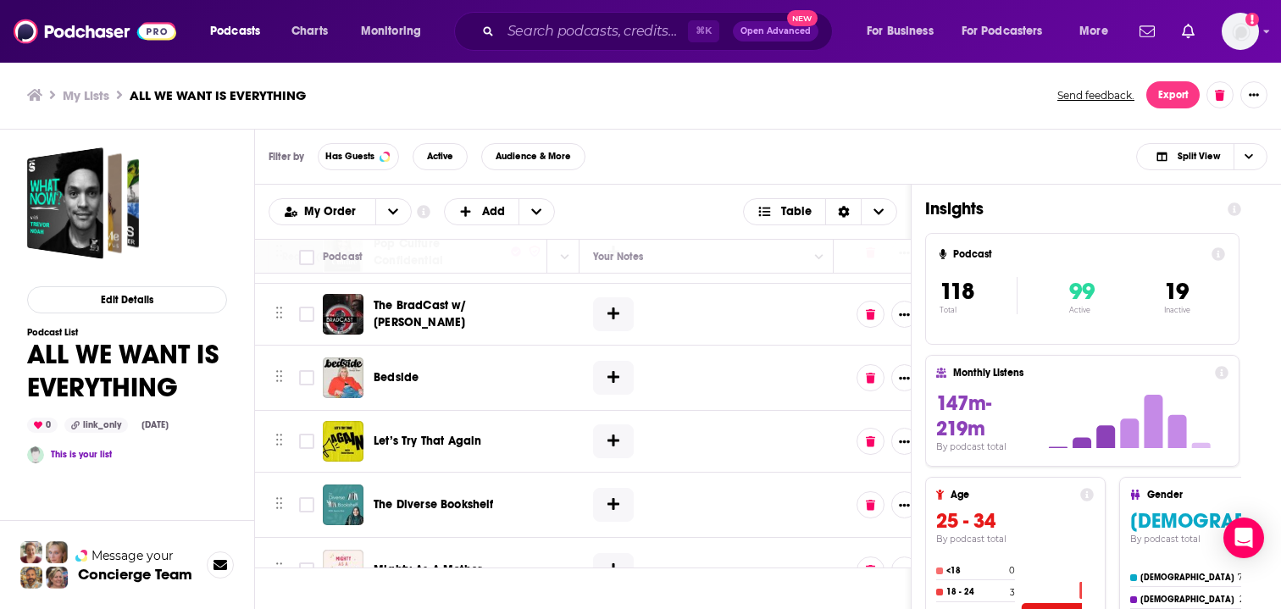
scroll to position [7174, 945]
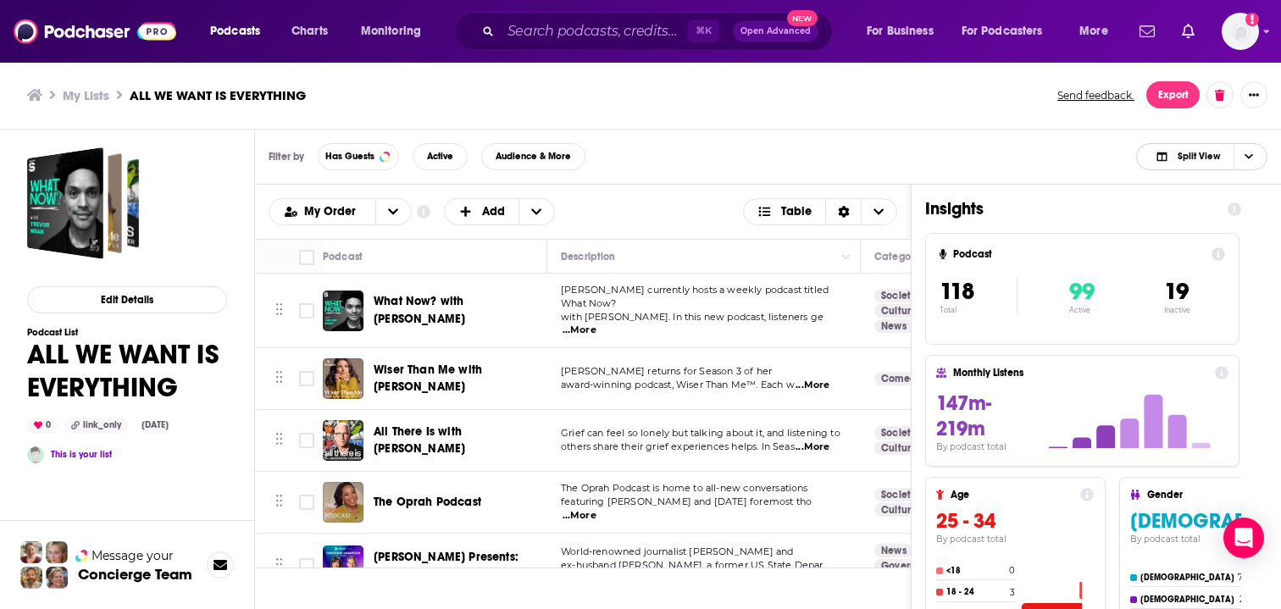
click at [1206, 157] on span "Split View" at bounding box center [1199, 156] width 42 height 9
click at [1219, 208] on span "Podcast Only" at bounding box center [1212, 212] width 84 height 9
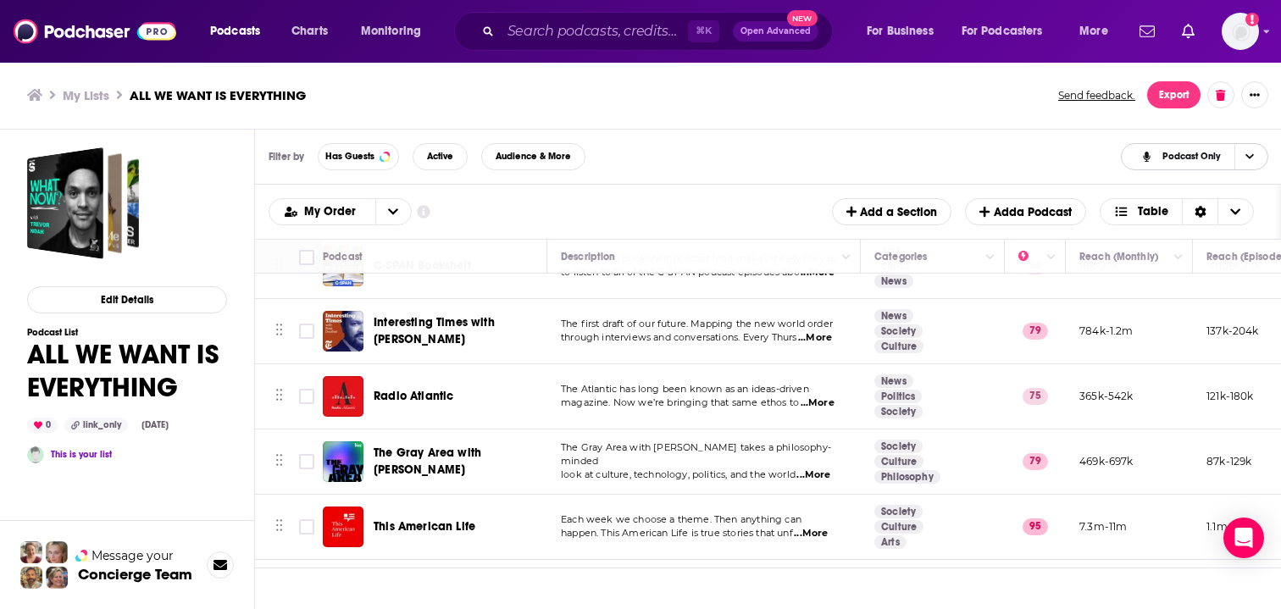
scroll to position [2302, 0]
click at [821, 396] on span "...More" at bounding box center [818, 403] width 34 height 14
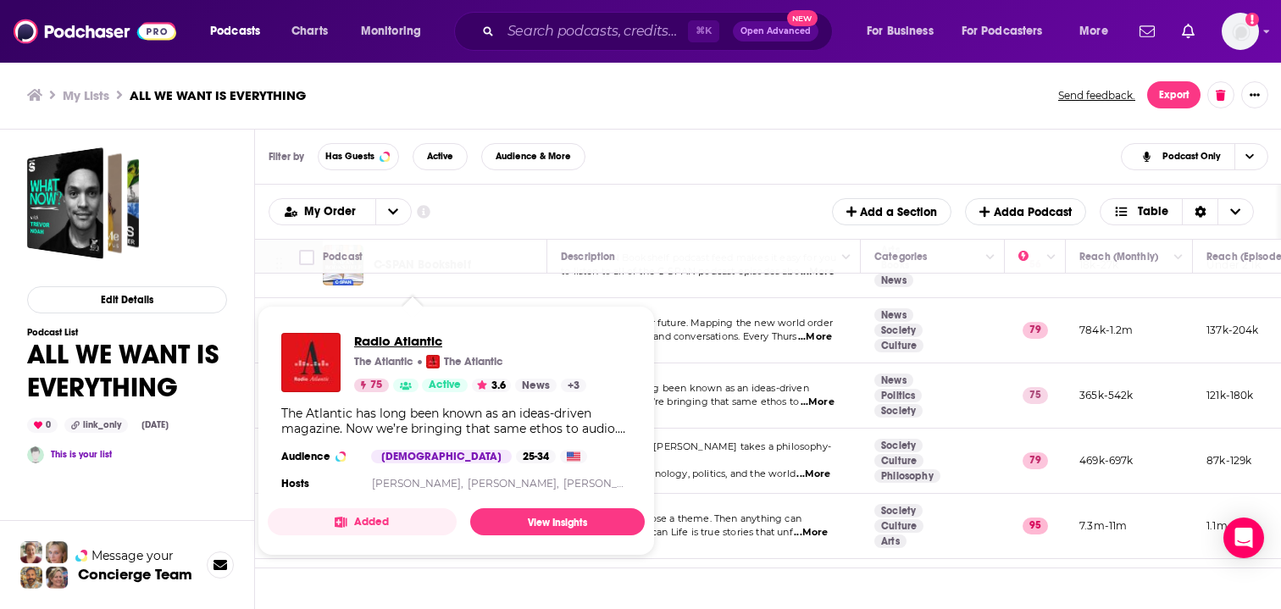
click at [414, 341] on span "Radio Atlantic" at bounding box center [470, 341] width 232 height 16
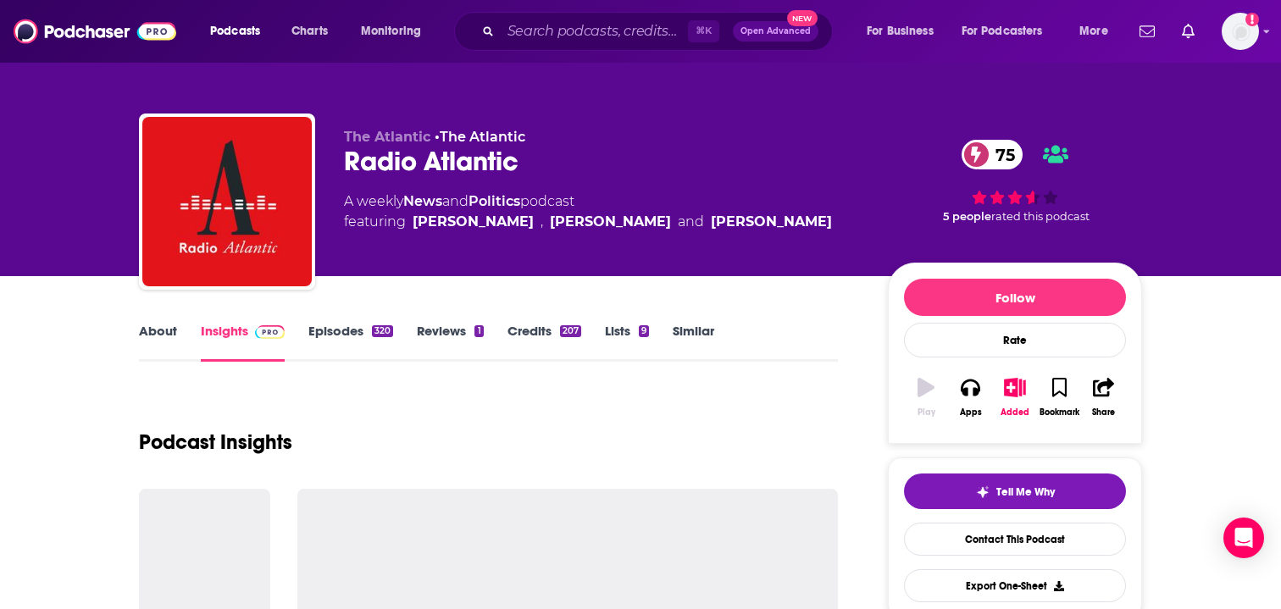
click at [320, 328] on link "Episodes 320" at bounding box center [350, 342] width 85 height 39
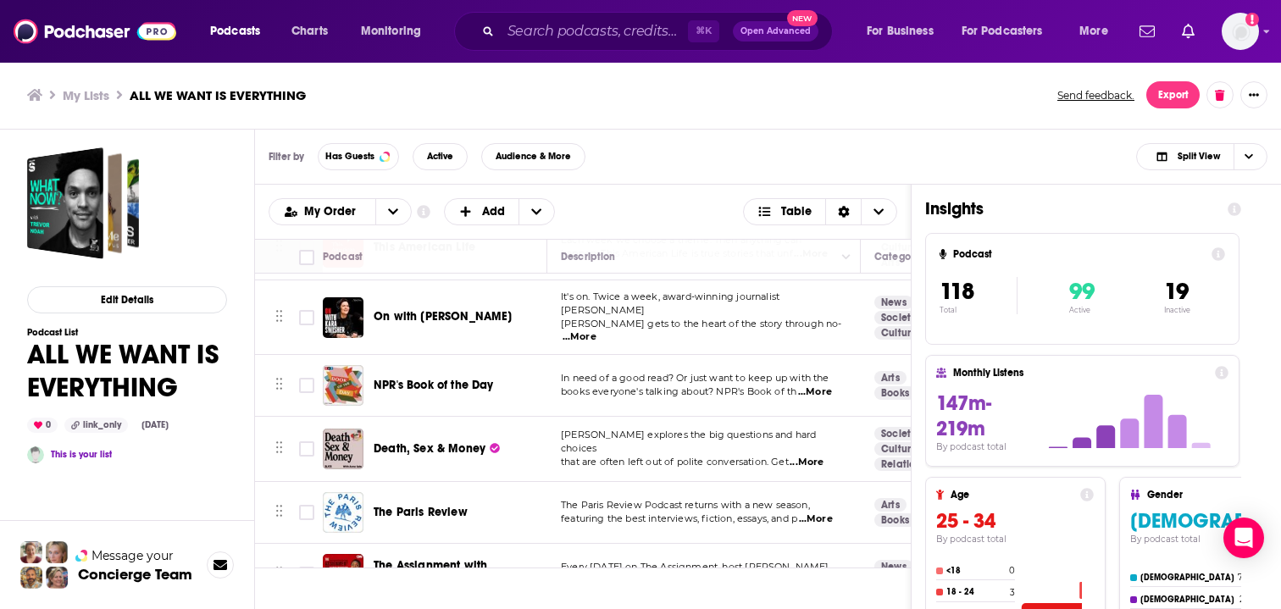
scroll to position [2659, 0]
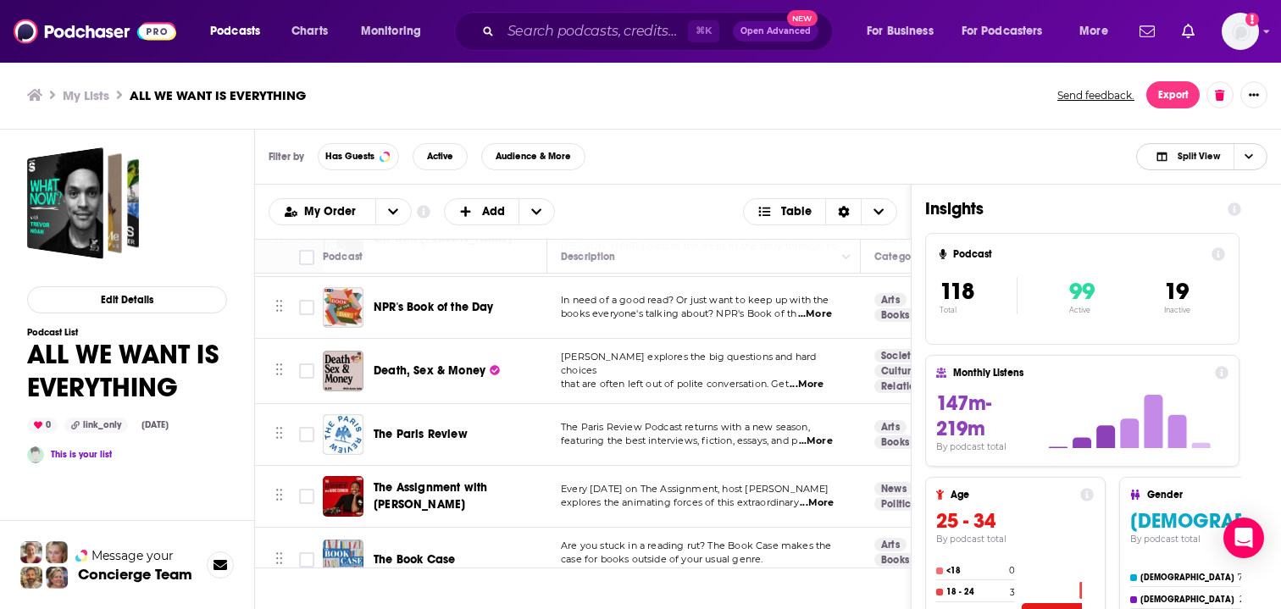
click at [1253, 155] on span "Choose View" at bounding box center [1248, 156] width 29 height 25
click at [1193, 208] on span "Podcast Only" at bounding box center [1212, 212] width 84 height 9
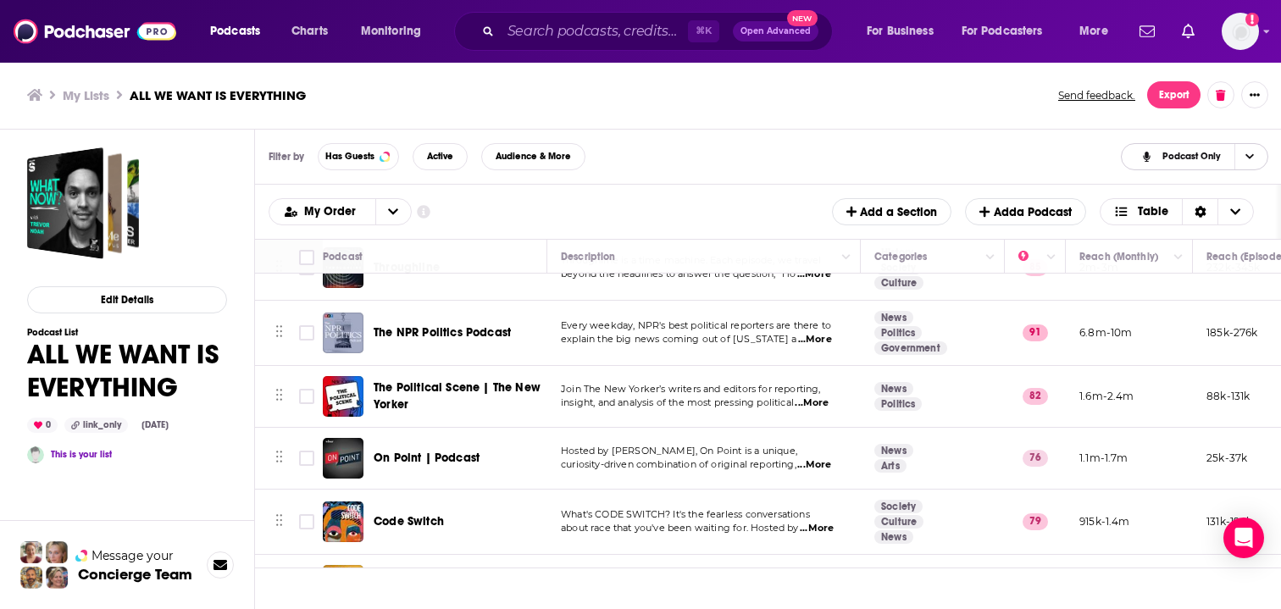
scroll to position [1803, 0]
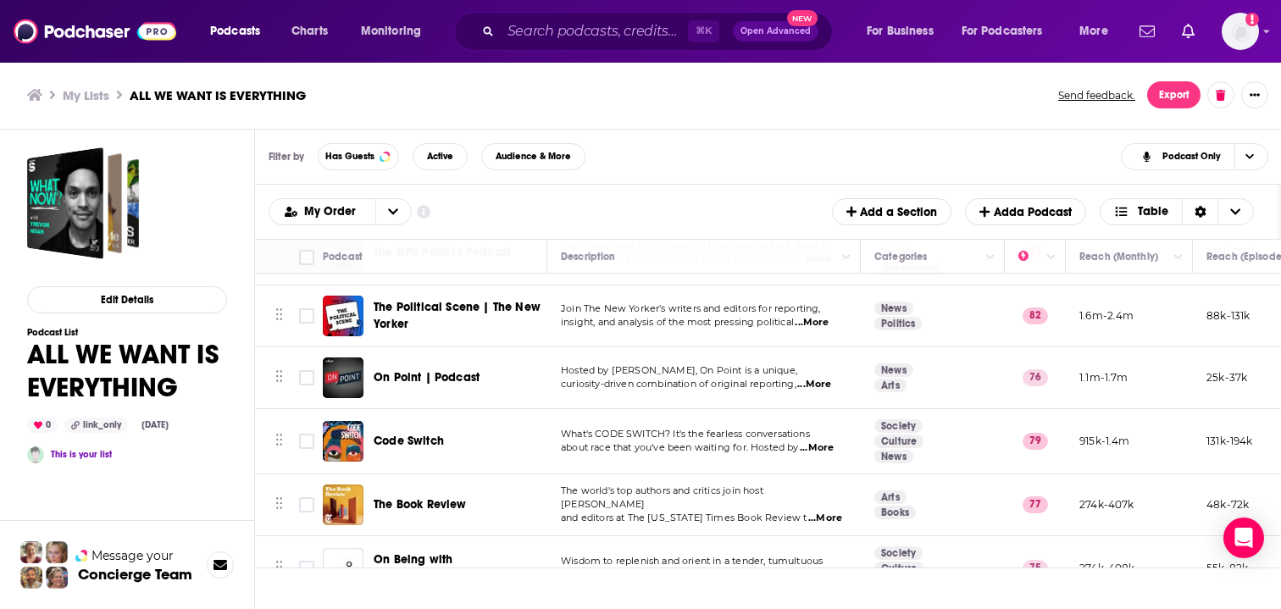
click at [827, 378] on span "...More" at bounding box center [814, 385] width 34 height 14
click at [208, 480] on div "Edit Details Podcast List ALL WE WANT IS EVERYTHING 0 link_only [DATE] This is …" at bounding box center [127, 453] width 200 height 613
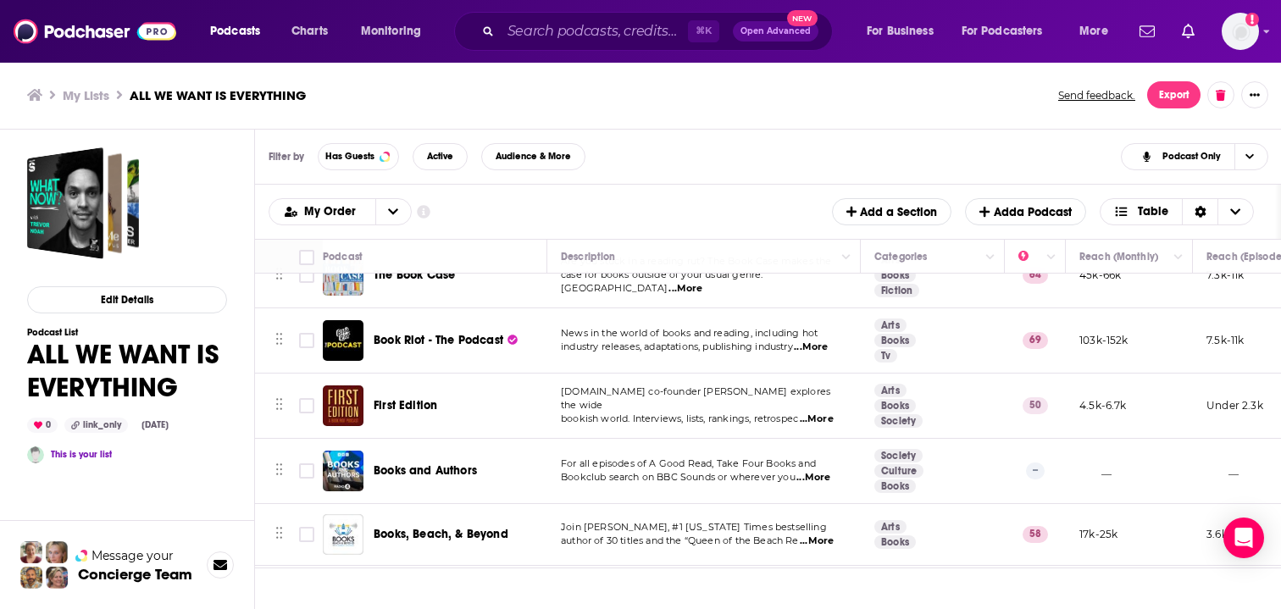
scroll to position [2926, 0]
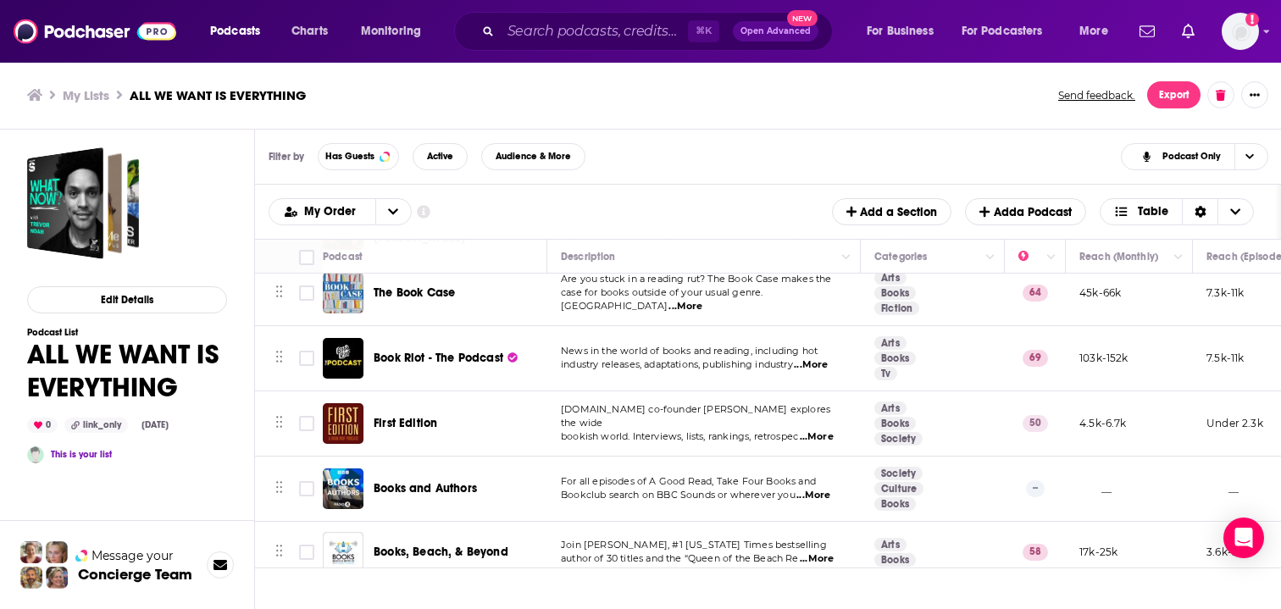
click at [438, 351] on span "Book Riot - The Podcast" at bounding box center [439, 358] width 130 height 14
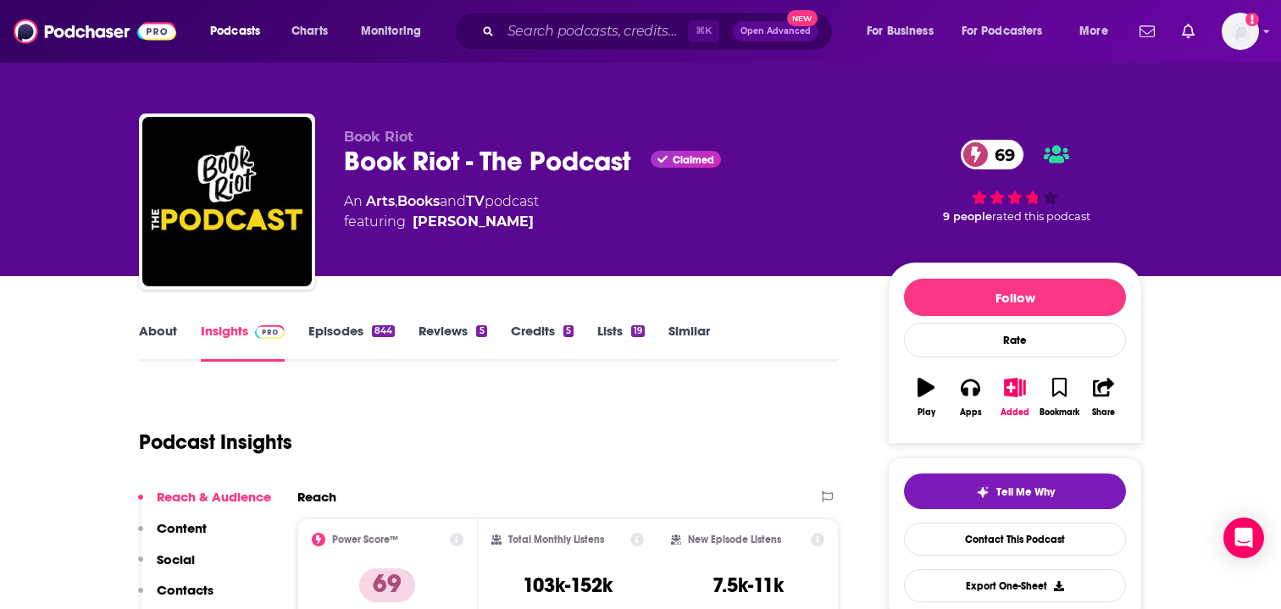
click at [338, 345] on link "Episodes 844" at bounding box center [351, 342] width 86 height 39
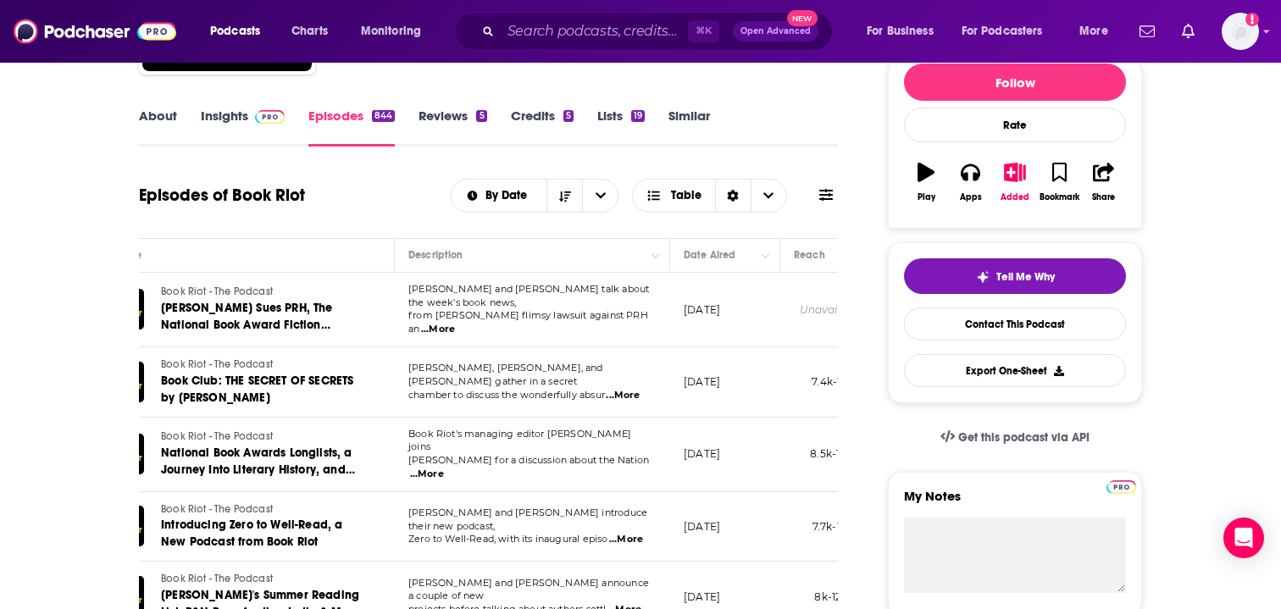
scroll to position [0, 82]
click at [969, 336] on link "Contact This Podcast" at bounding box center [1015, 324] width 222 height 33
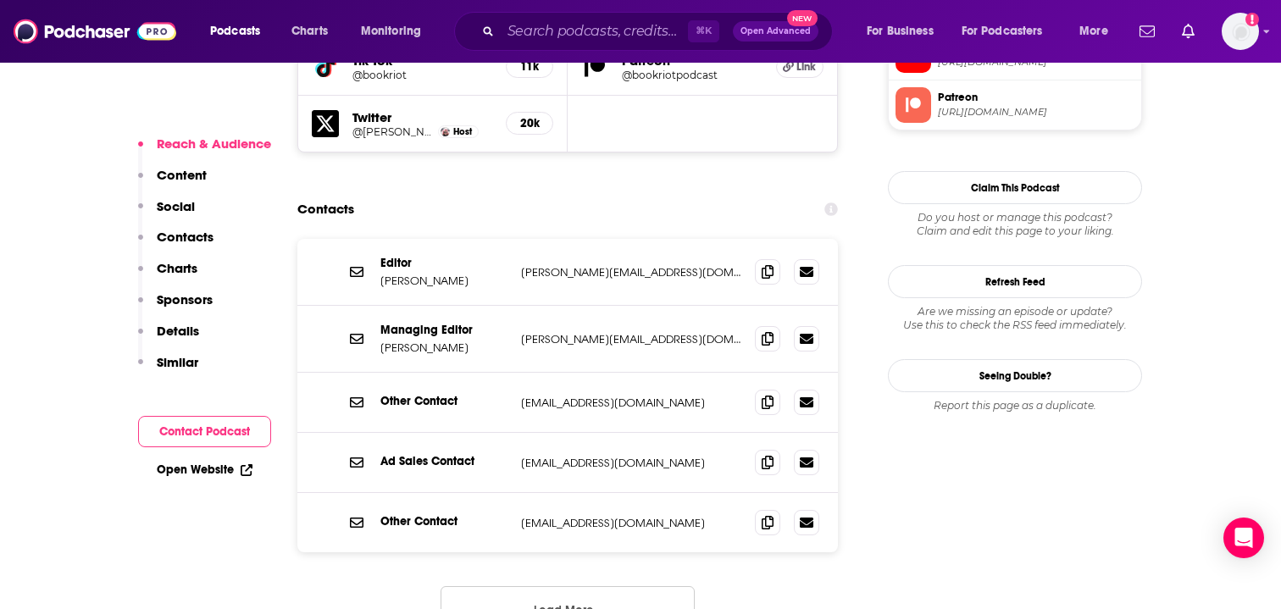
scroll to position [1694, 0]
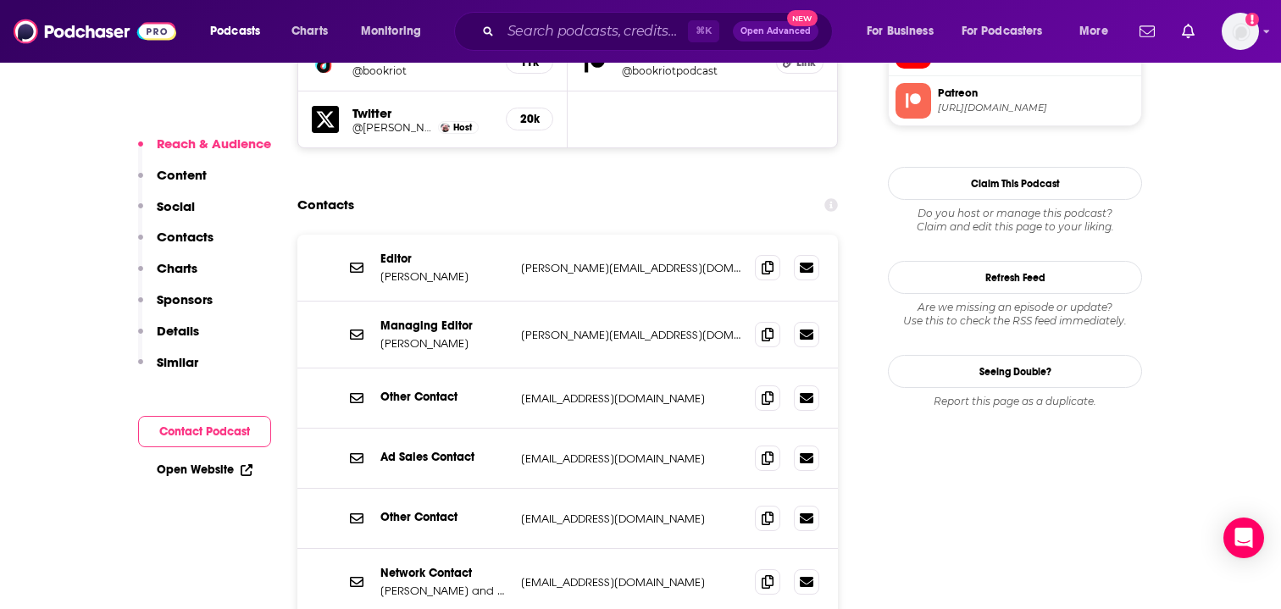
scroll to position [1707, 0]
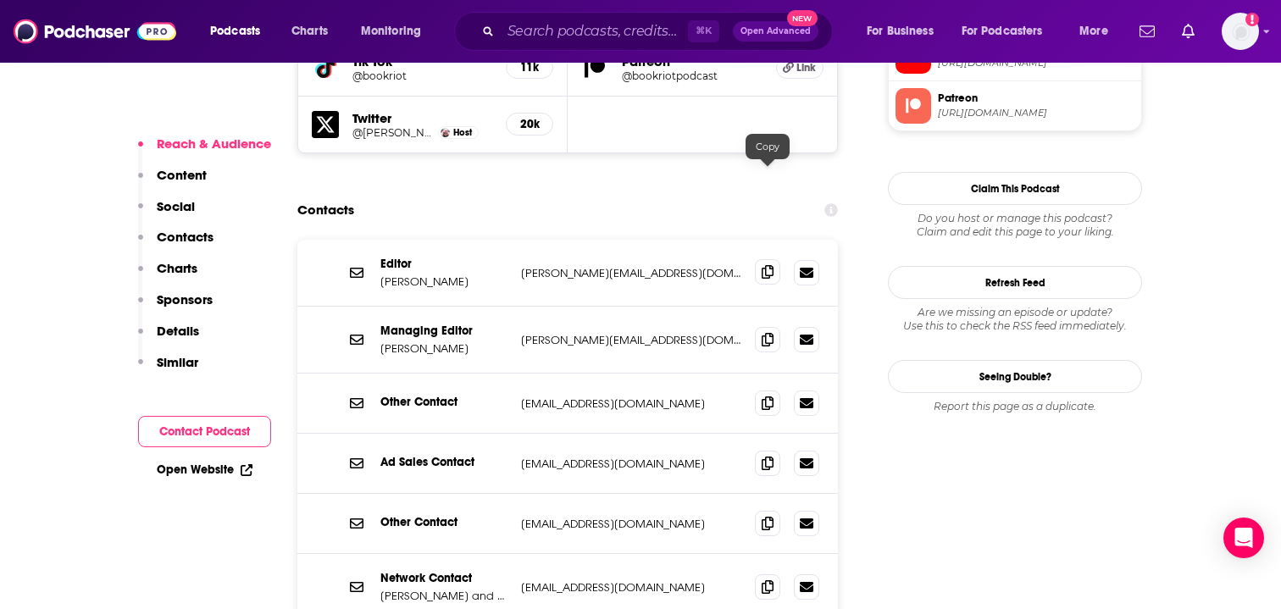
click at [766, 265] on icon at bounding box center [768, 272] width 12 height 14
click at [757, 326] on span at bounding box center [767, 338] width 25 height 25
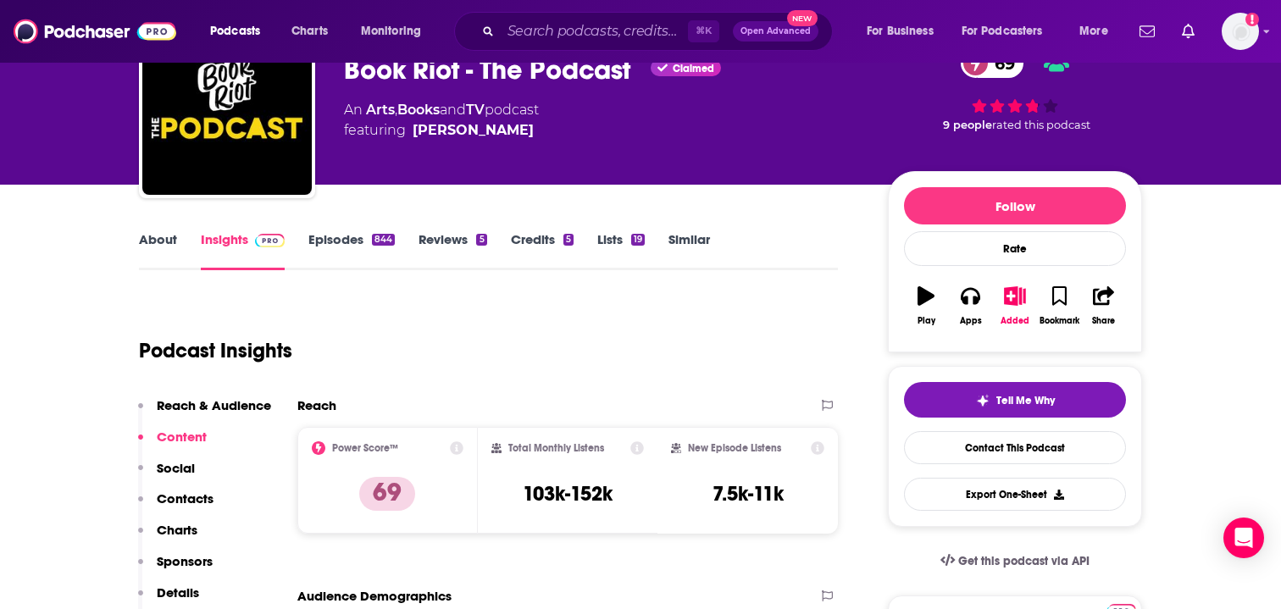
scroll to position [0, 0]
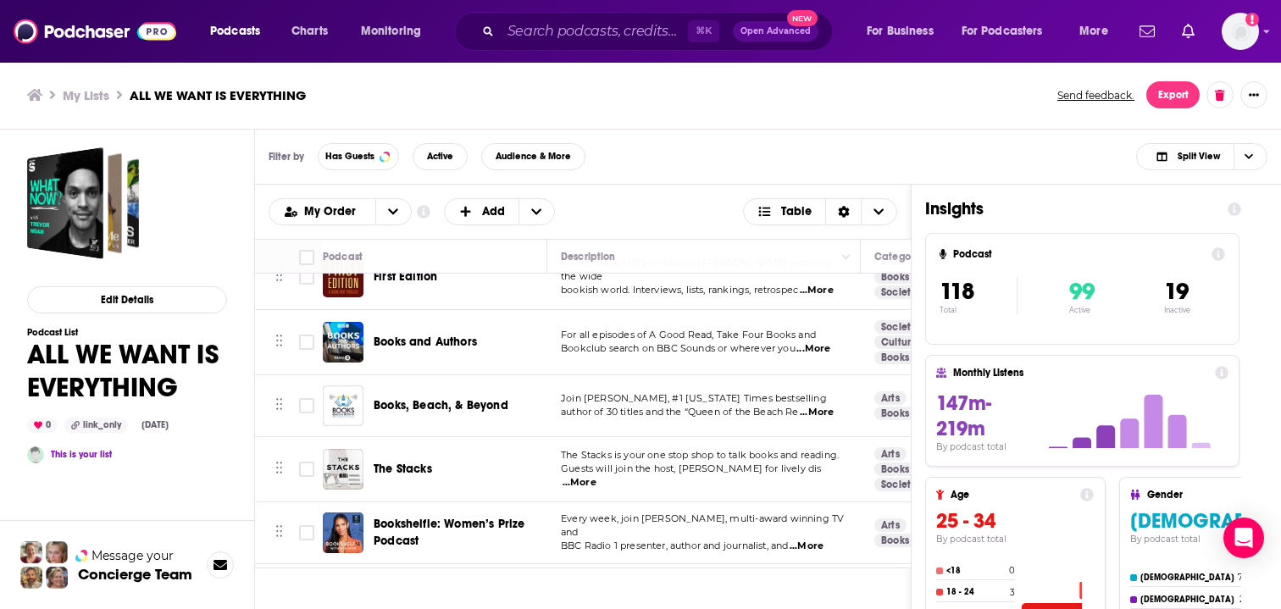
scroll to position [3085, 0]
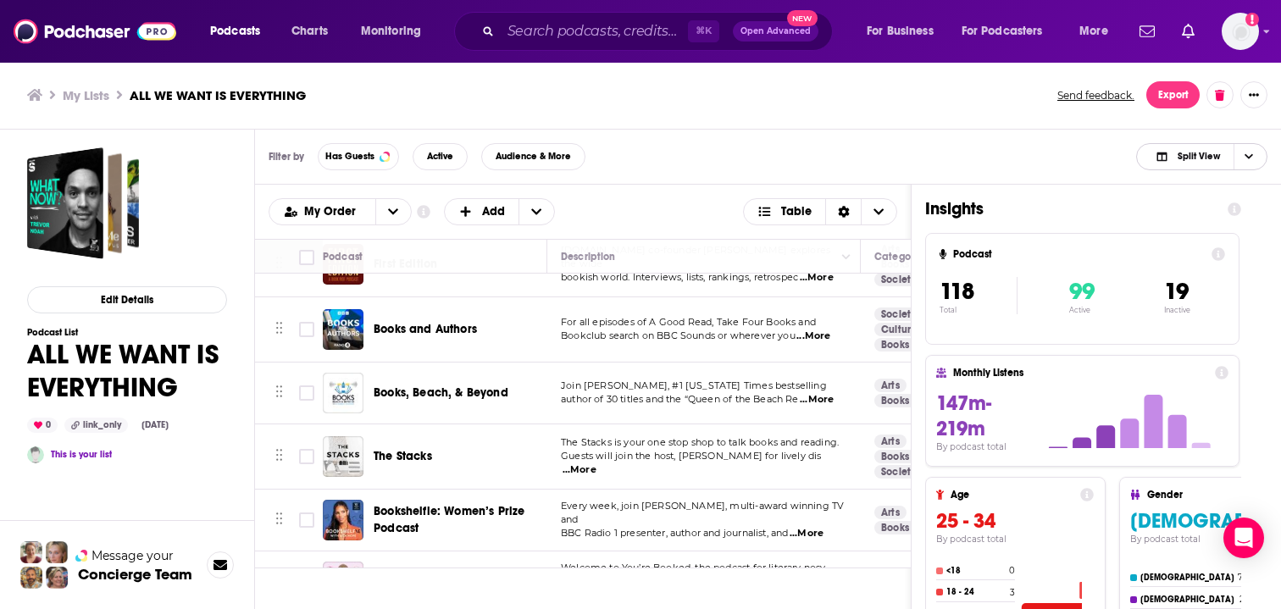
click at [1247, 160] on icon "Choose View" at bounding box center [1249, 156] width 8 height 9
click at [1222, 206] on div "Podcast Only" at bounding box center [1201, 213] width 131 height 29
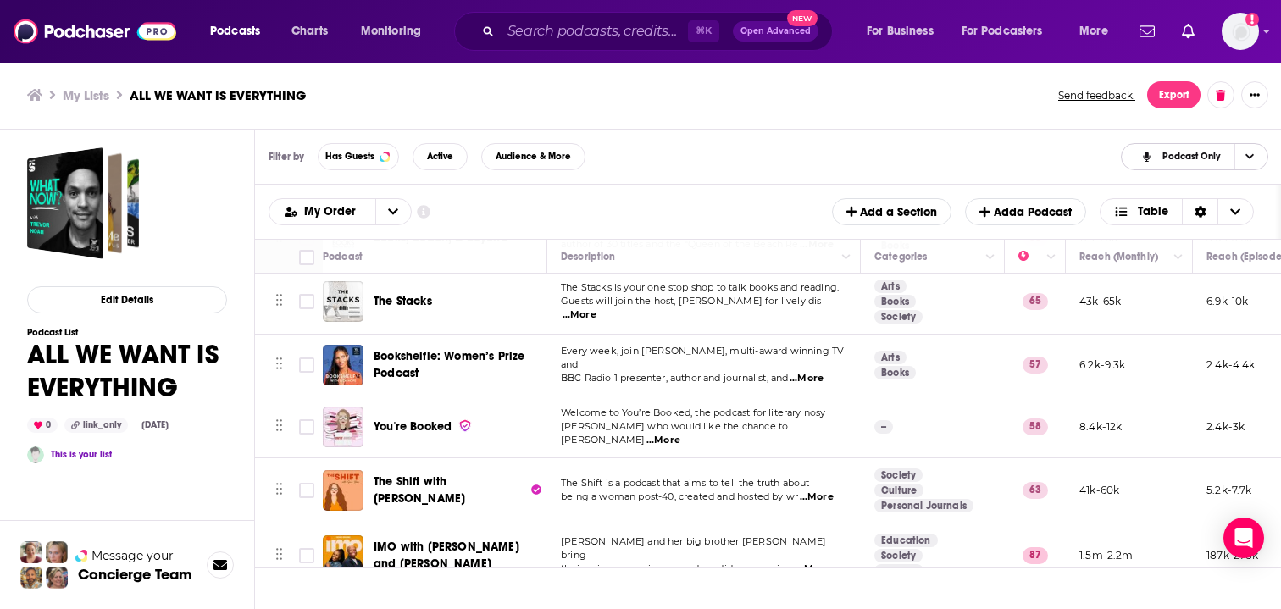
scroll to position [3245, 0]
